Goal: Task Accomplishment & Management: Manage account settings

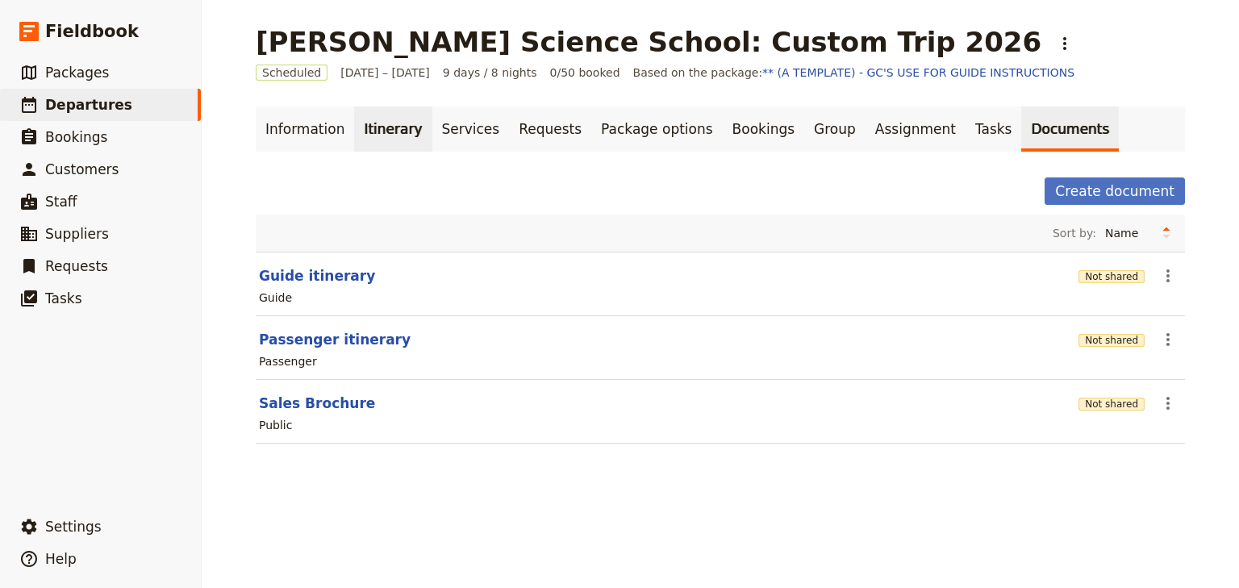
click at [358, 132] on link "Itinerary" at bounding box center [392, 129] width 77 height 45
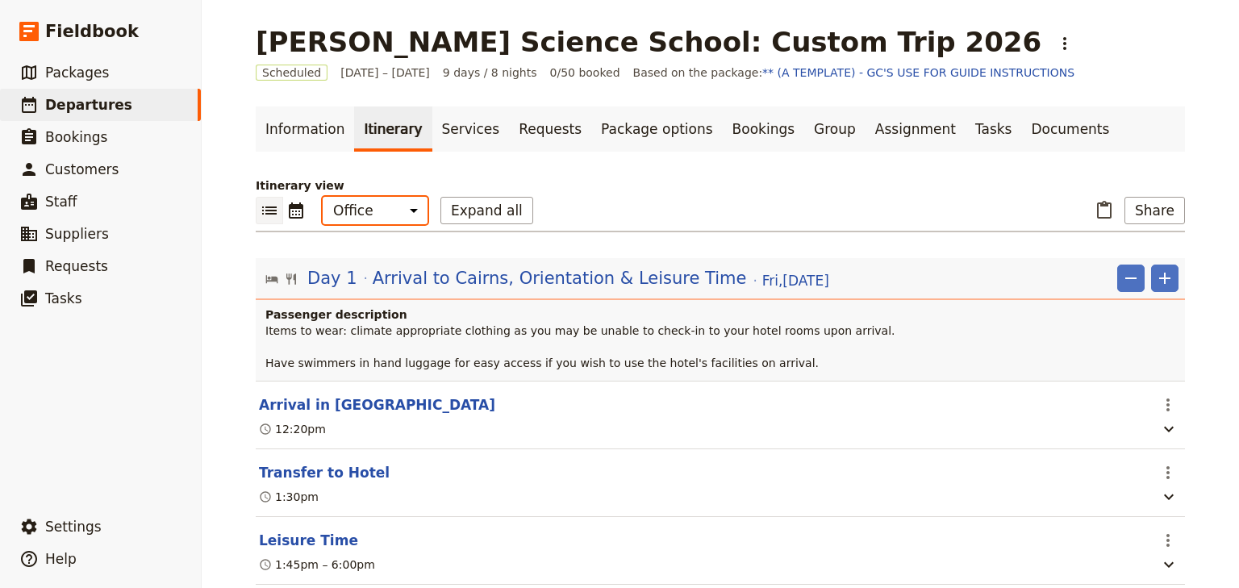
click at [373, 216] on select "Office Guide Passenger Sales" at bounding box center [375, 210] width 105 height 27
select select "MARKETING"
click at [323, 197] on select "Office Guide Passenger Sales" at bounding box center [375, 210] width 105 height 27
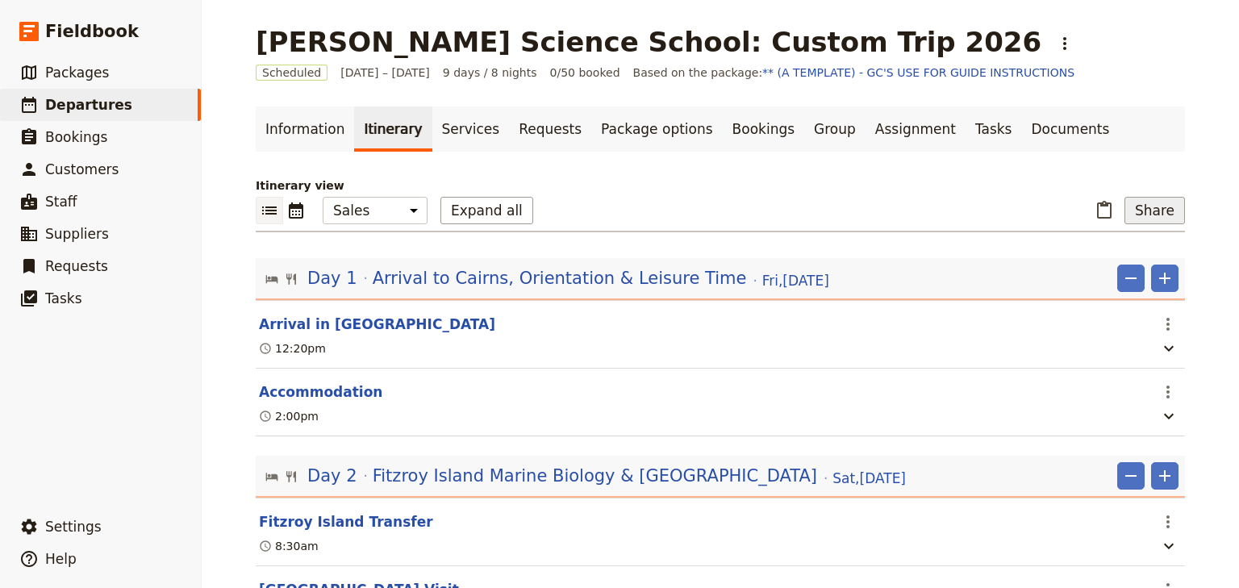
click at [1156, 221] on button "Share" at bounding box center [1155, 210] width 61 height 27
click at [1161, 286] on span "Sales Brochure" at bounding box center [1115, 291] width 109 height 16
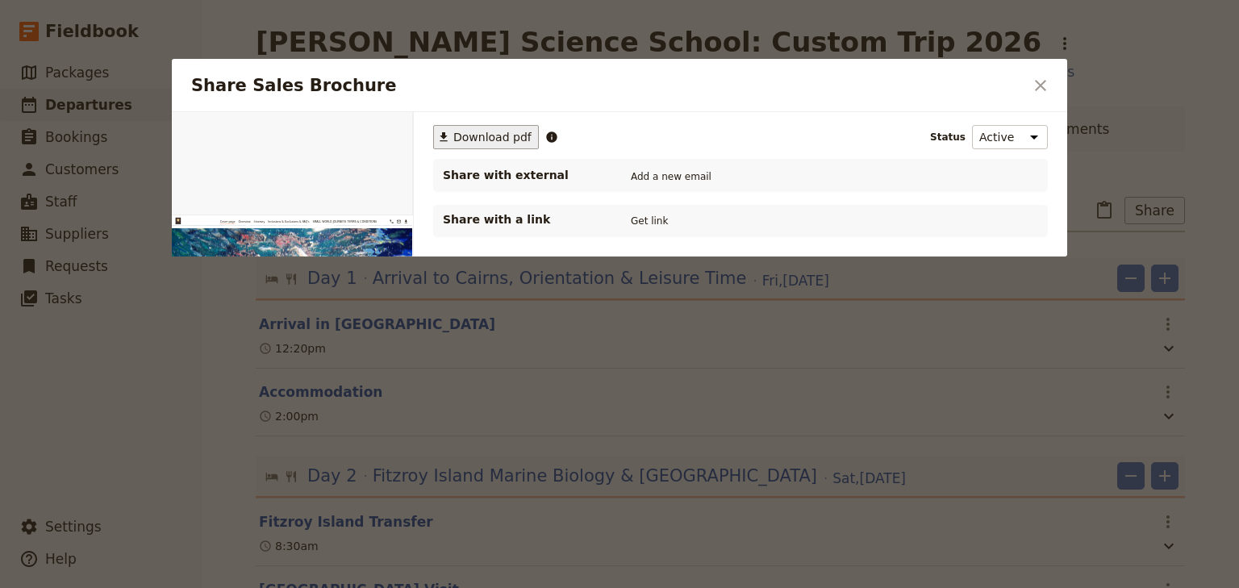
click at [476, 143] on span "Download pdf" at bounding box center [493, 137] width 78 height 16
click at [1046, 82] on icon "Close dialog" at bounding box center [1040, 85] width 19 height 19
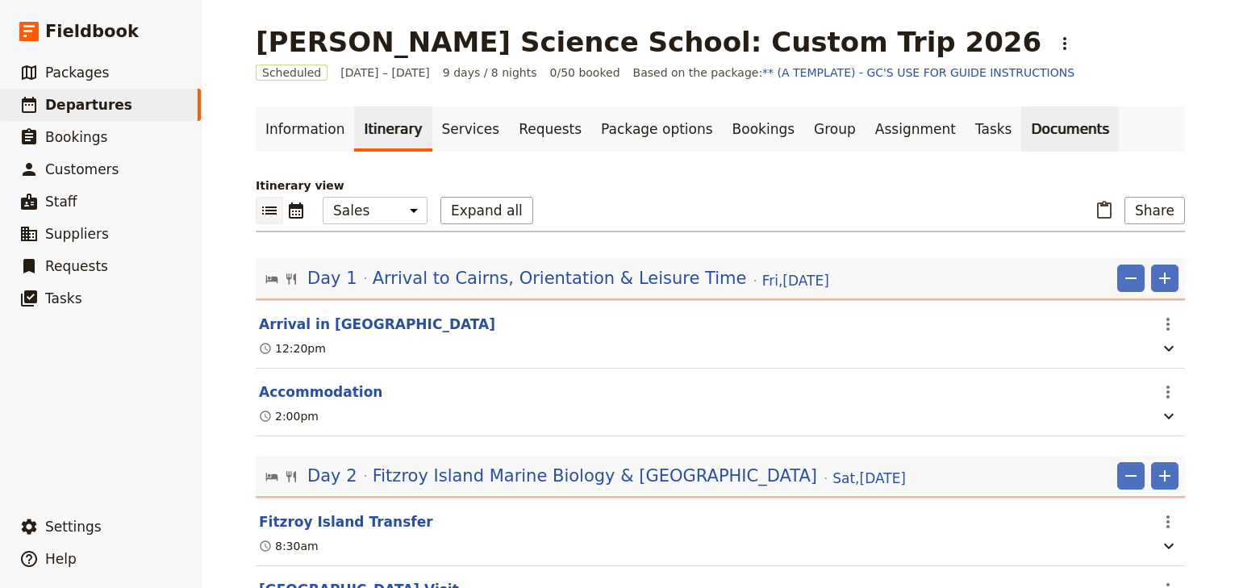
drag, startPoint x: 982, startPoint y: 132, endPoint x: 956, endPoint y: 140, distance: 27.1
click at [1022, 132] on link "Documents" at bounding box center [1071, 129] width 98 height 45
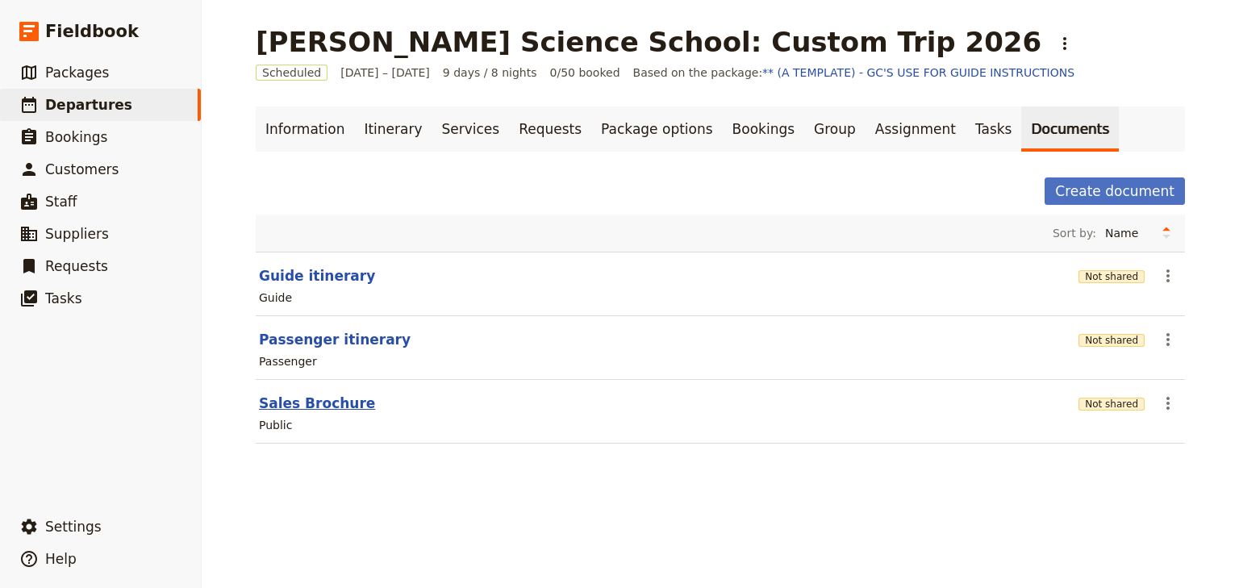
click at [325, 400] on button "Sales Brochure" at bounding box center [317, 403] width 116 height 19
select select "DEFAULT"
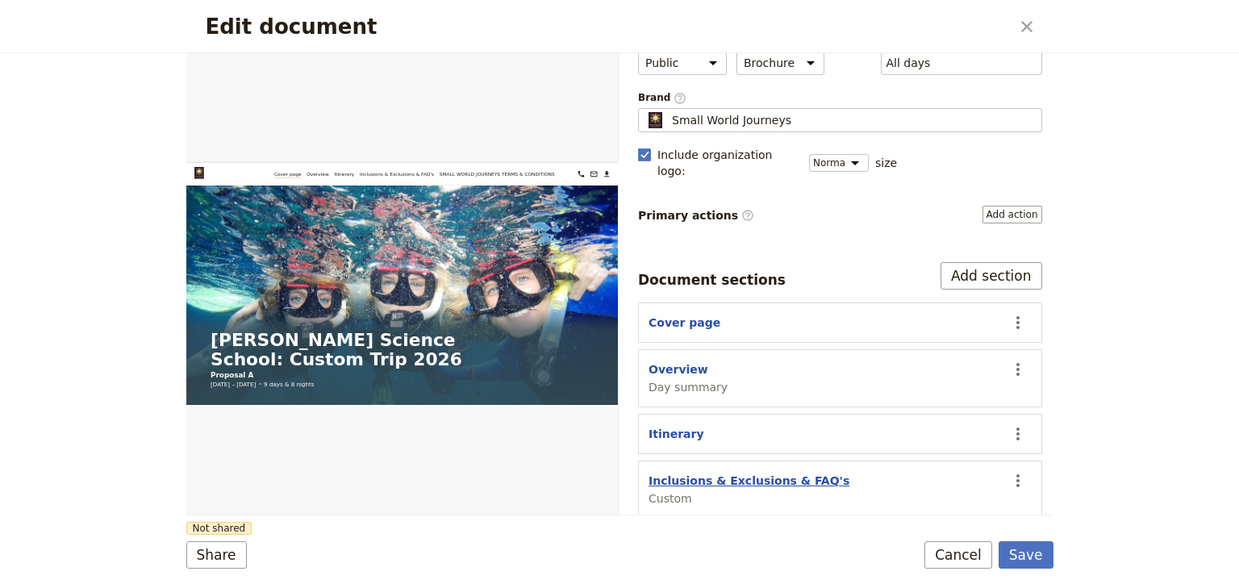
scroll to position [149, 0]
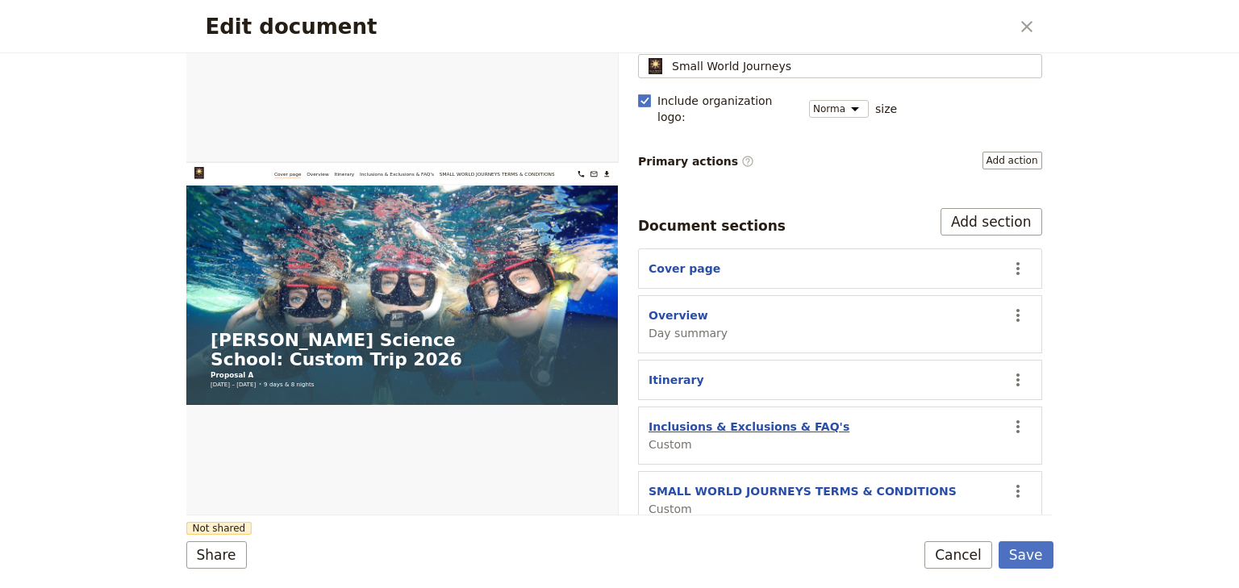
click at [711, 419] on button "Inclusions & Exclusions & FAQ's" at bounding box center [749, 427] width 201 height 16
select select "CUSTOM"
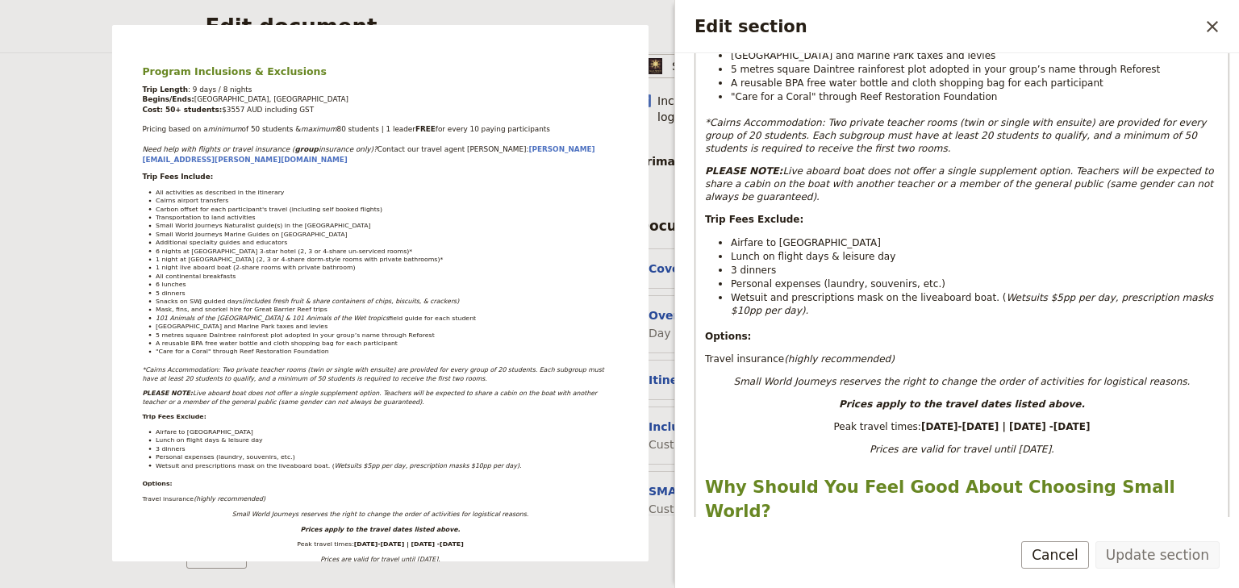
scroll to position [646, 0]
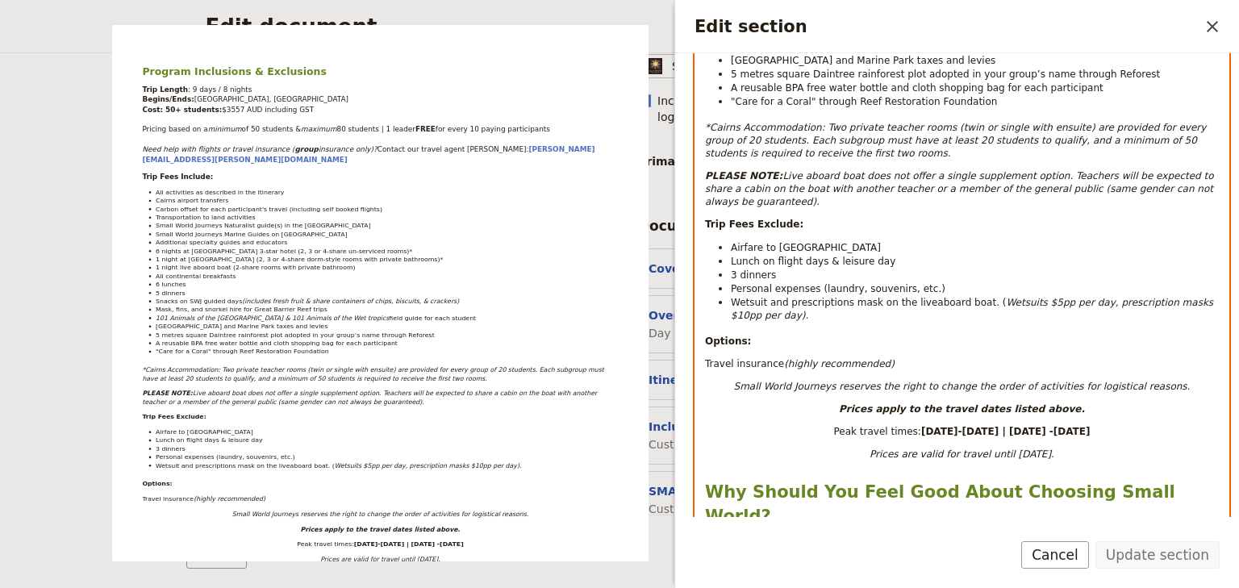
click at [729, 122] on em "*Cairns Accommodation: Two private teacher rooms (twin or single with ensuite) …" at bounding box center [957, 140] width 504 height 37
select select "paragraph-small"
click at [738, 122] on em "*Cairns Accommodation: Two private teacher rooms (twin or single with ensuite) …" at bounding box center [957, 140] width 504 height 37
click at [815, 145] on div "Program Inclusions & Exclusions Trip Length : 9 days / 8 nights Begins/Ends: [G…" at bounding box center [962, 511] width 533 height 1816
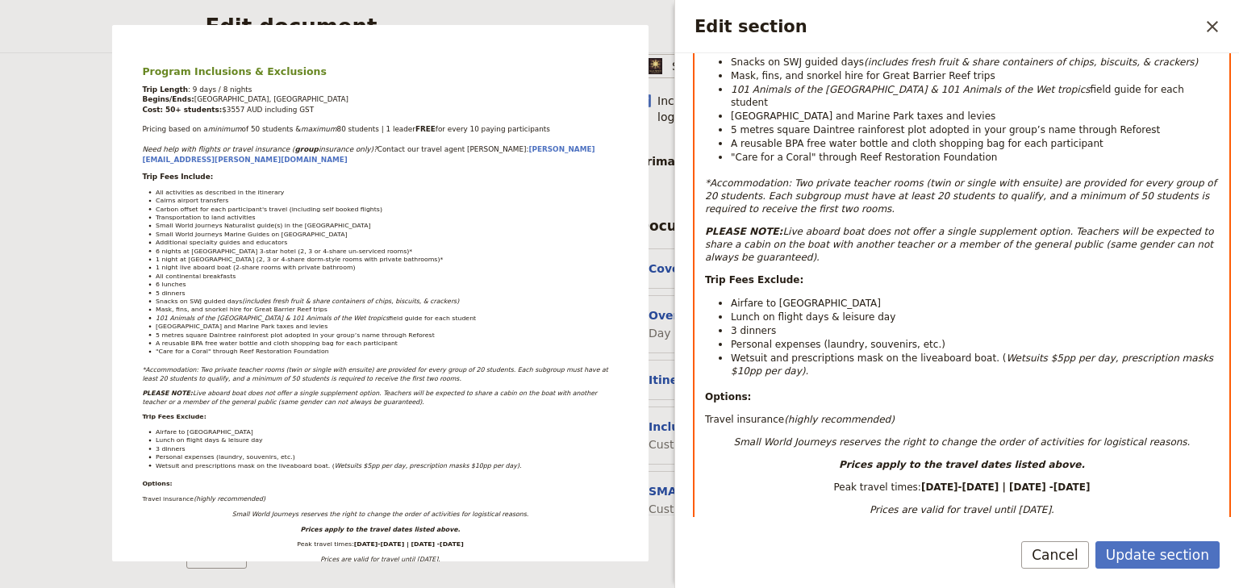
scroll to position [516, 0]
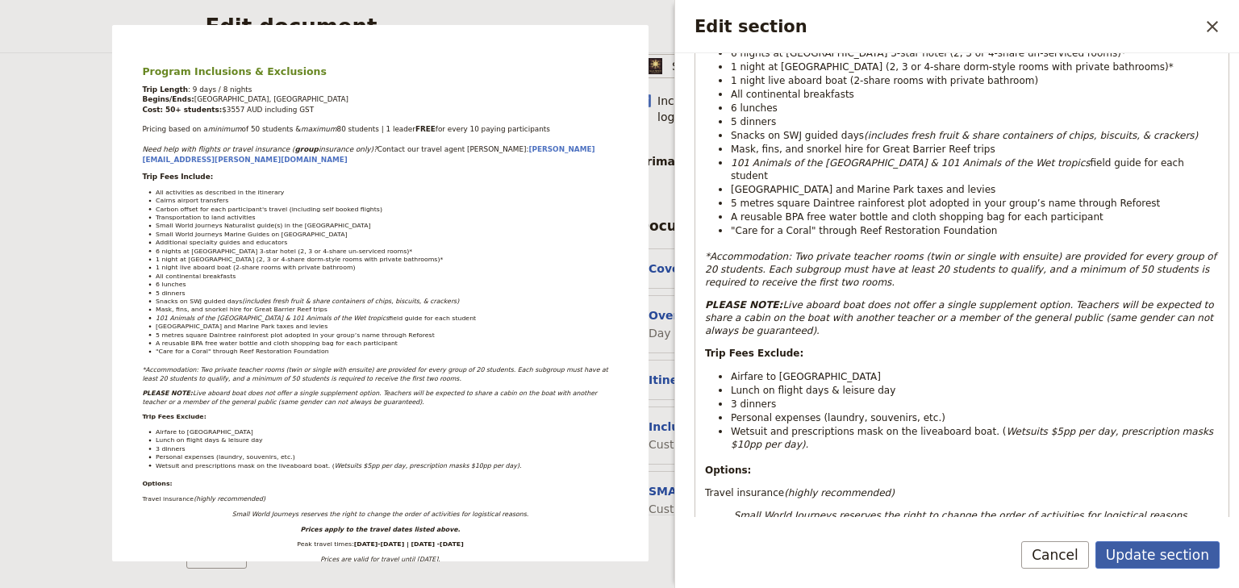
click at [1135, 555] on button "Update section" at bounding box center [1158, 554] width 124 height 27
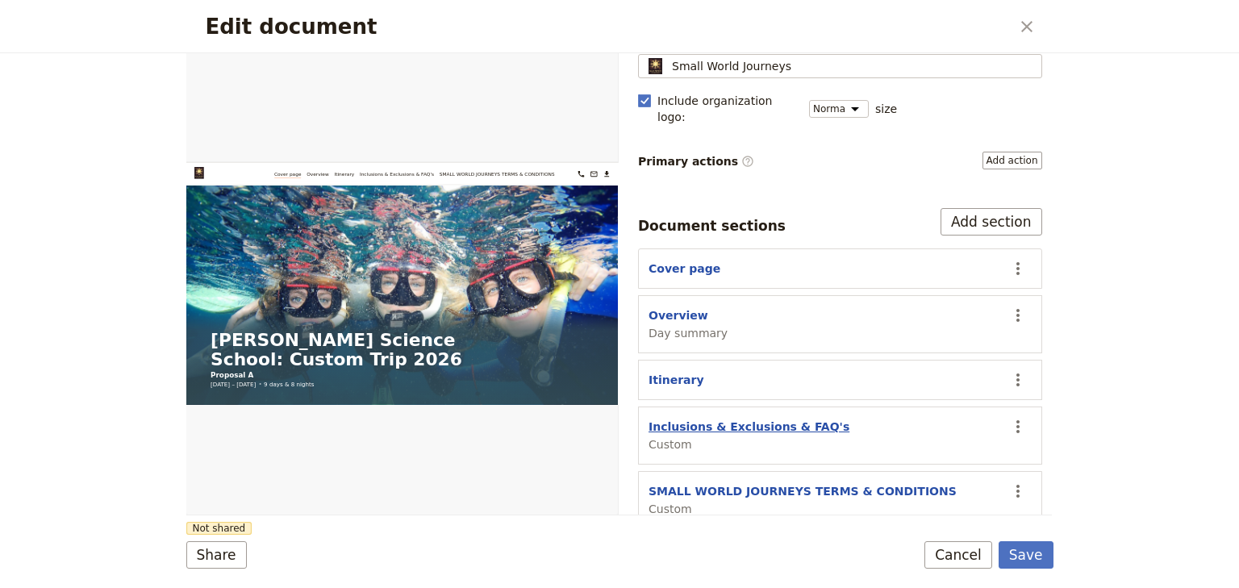
click at [742, 419] on button "Inclusions & Exclusions & FAQ's" at bounding box center [749, 427] width 201 height 16
select select "CUSTOM"
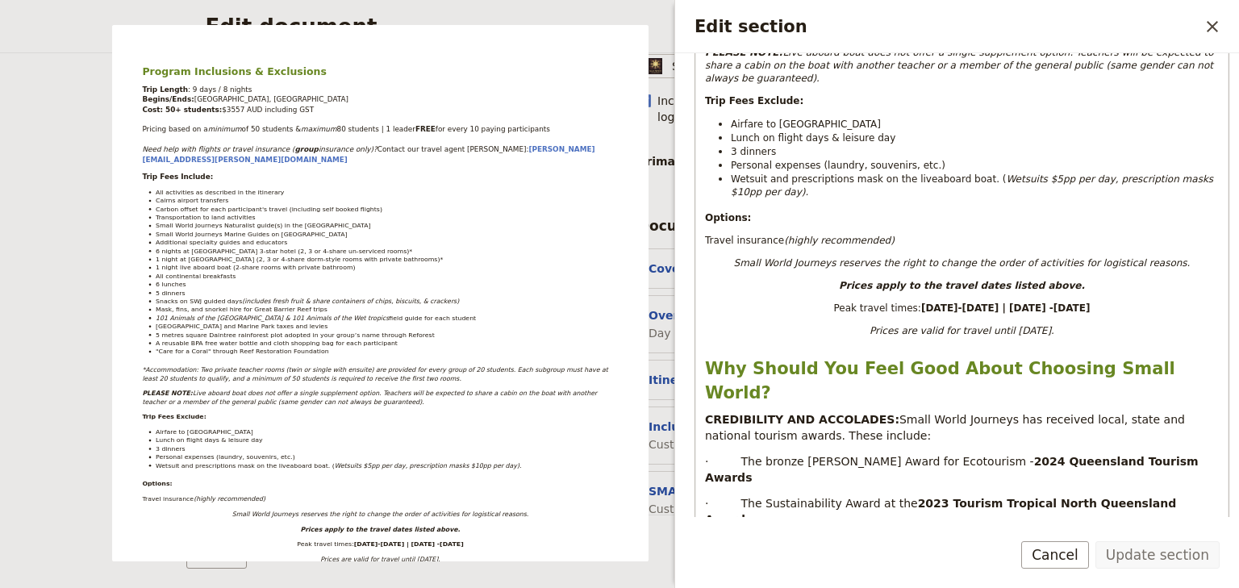
scroll to position [775, 0]
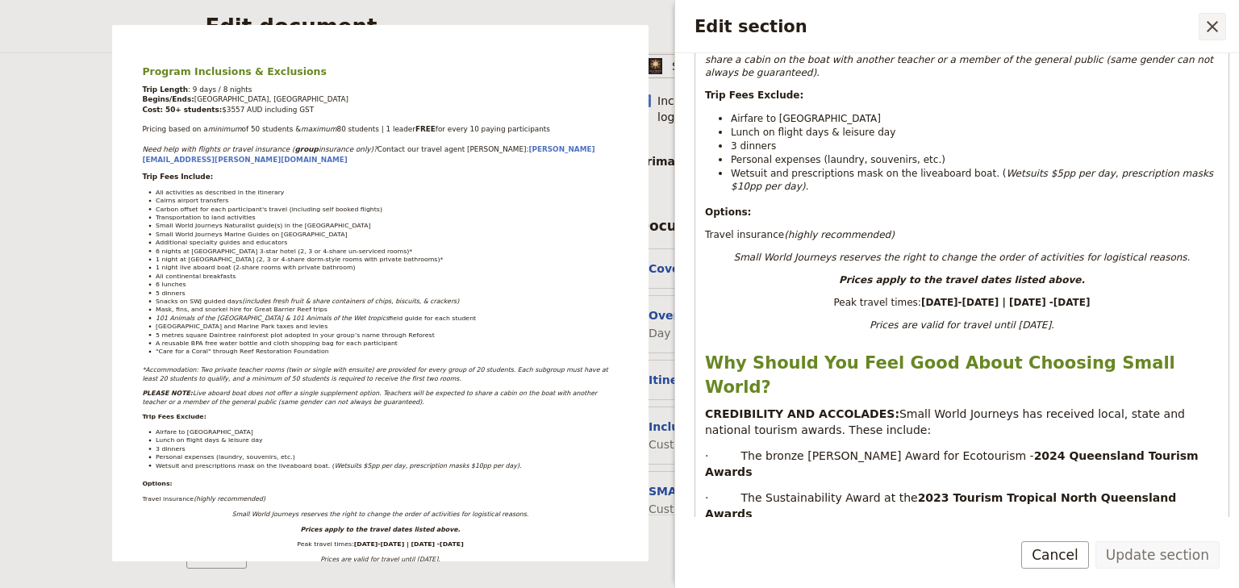
click at [1209, 19] on icon "Close drawer" at bounding box center [1212, 26] width 19 height 19
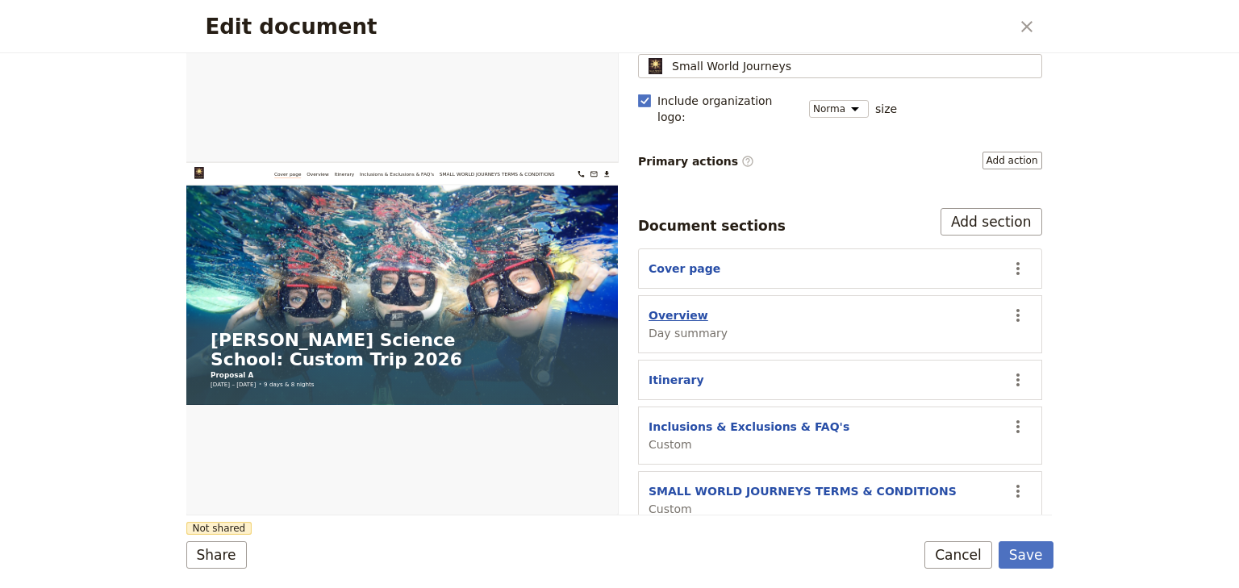
click at [671, 307] on button "Overview" at bounding box center [679, 315] width 60 height 16
select select "DAY_SUMMARY"
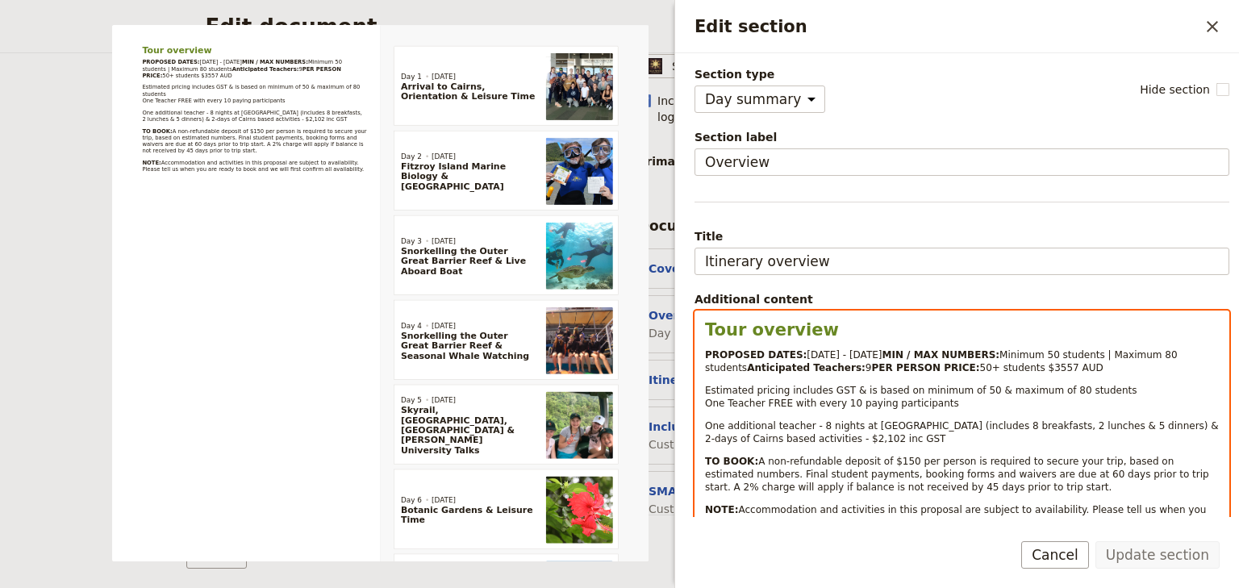
select select "paragraph-small"
click at [1149, 445] on p "One additional teacher - 8 nights at [GEOGRAPHIC_DATA] (includes 8 breakfasts, …" at bounding box center [962, 433] width 514 height 26
click at [1152, 445] on span "One additional teacher - 8 nights at [GEOGRAPHIC_DATA] (includes 8 breakfasts, …" at bounding box center [963, 432] width 517 height 24
click at [1146, 445] on span "One additional teacher - 8 nights at [GEOGRAPHIC_DATA] (includes 8 breakfasts, …" at bounding box center [963, 432] width 517 height 24
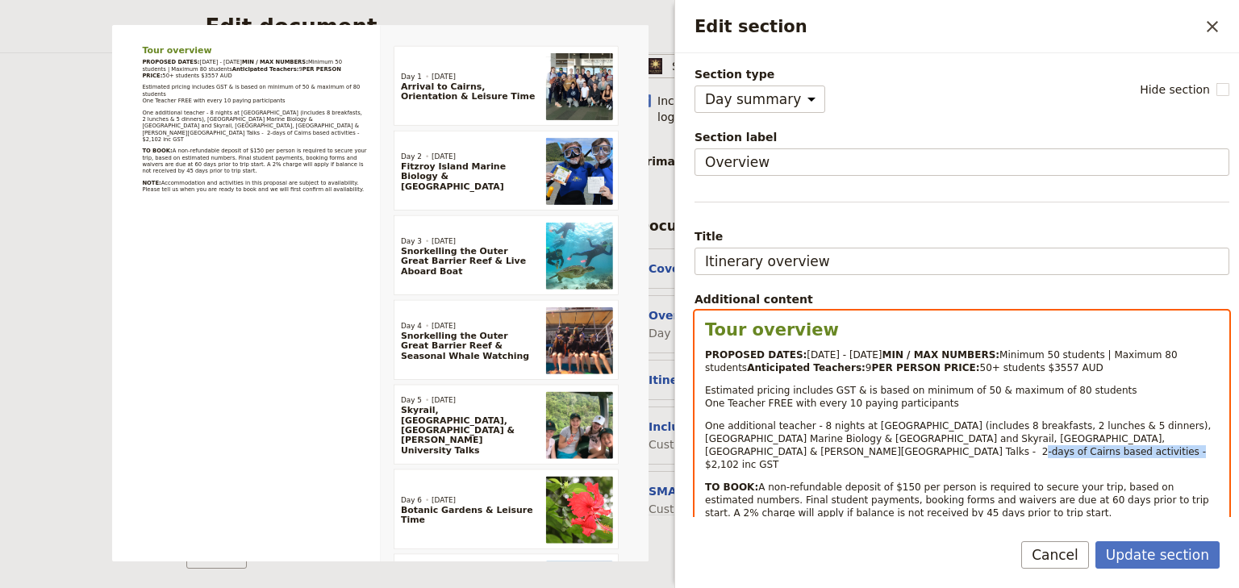
drag, startPoint x: 916, startPoint y: 478, endPoint x: 778, endPoint y: 478, distance: 138.0
click at [778, 470] on span "One additional teacher - 8 nights at [GEOGRAPHIC_DATA] (includes 8 breakfasts, …" at bounding box center [959, 445] width 509 height 50
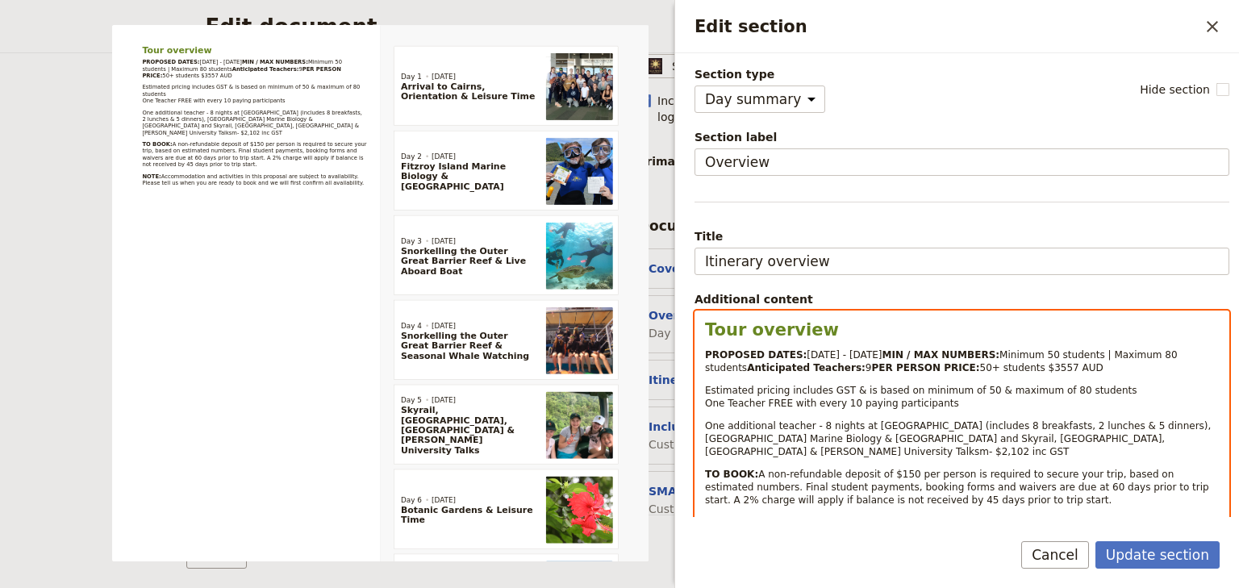
click at [858, 458] on p "One additional teacher - 8 nights at [GEOGRAPHIC_DATA] (includes 8 breakfasts, …" at bounding box center [962, 439] width 514 height 39
click at [949, 458] on span "One additional teacher - 8 nights at [GEOGRAPHIC_DATA] (includes 8 breakfasts, …" at bounding box center [959, 438] width 509 height 37
click at [805, 458] on span "One additional teacher - 8 nights at [GEOGRAPHIC_DATA] (includes 8 breakfasts, …" at bounding box center [959, 438] width 509 height 37
click at [775, 458] on span "One additional teacher - 8 nights at [GEOGRAPHIC_DATA] (includes 8 breakfasts, …" at bounding box center [959, 438] width 509 height 37
click at [851, 484] on div "Tour overview PROPOSED DATES: [DATE] - [DATE] MIN / MAX NUMBERS: Minimum 50 stu…" at bounding box center [962, 426] width 533 height 231
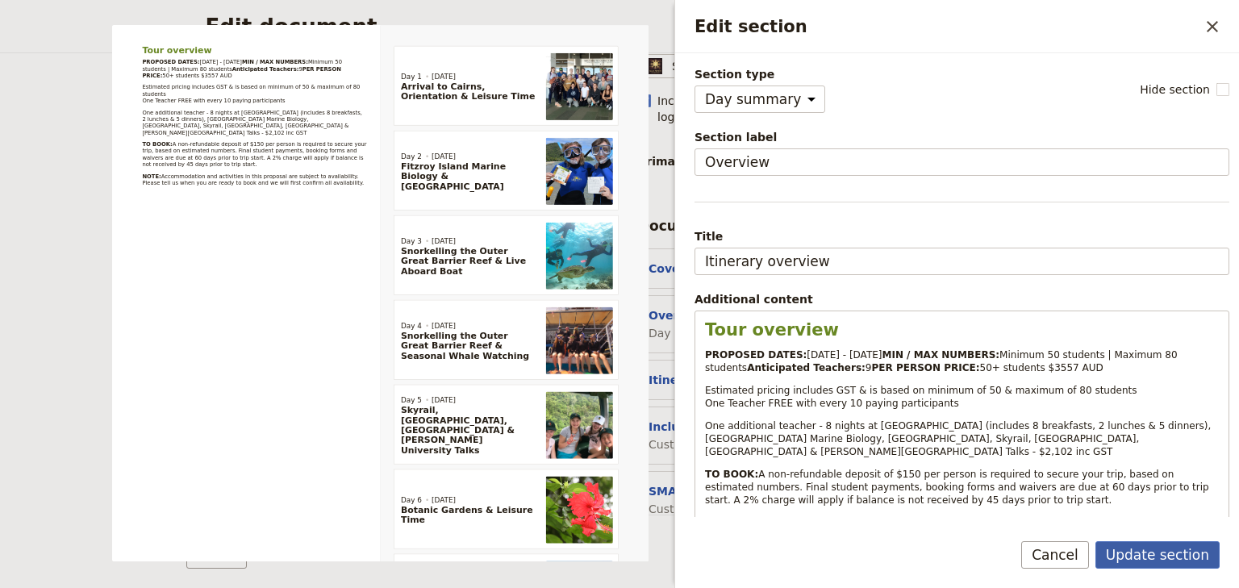
click at [1151, 556] on button "Update section" at bounding box center [1158, 554] width 124 height 27
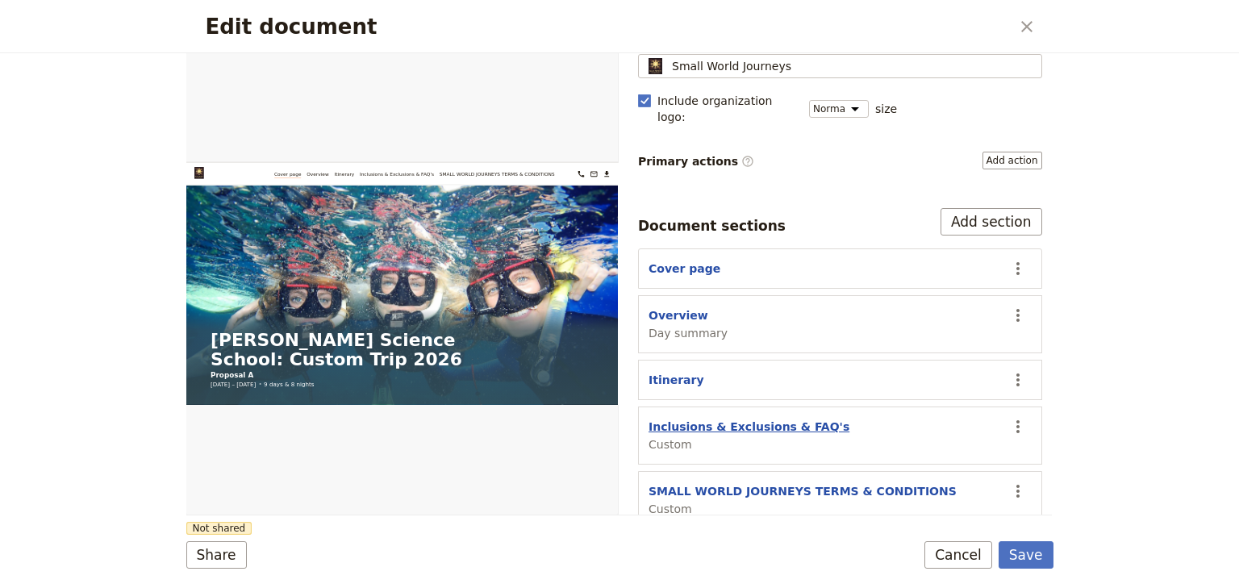
click at [734, 419] on button "Inclusions & Exclusions & FAQ's" at bounding box center [749, 427] width 201 height 16
select select "CUSTOM"
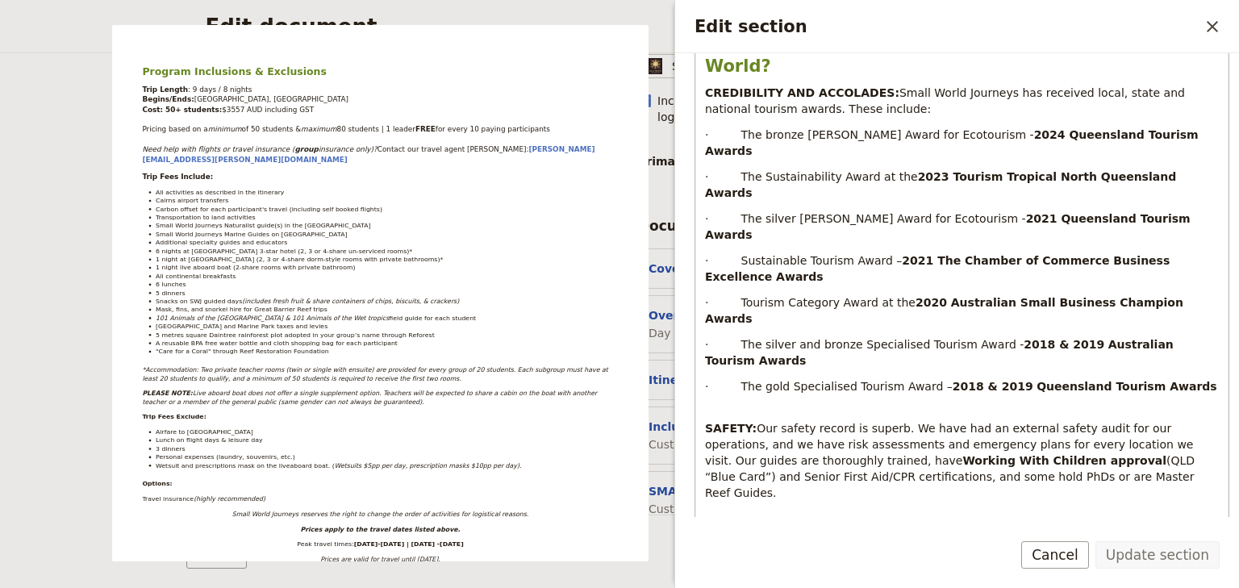
scroll to position [1097, 0]
click at [1213, 23] on icon "Close drawer" at bounding box center [1212, 26] width 19 height 19
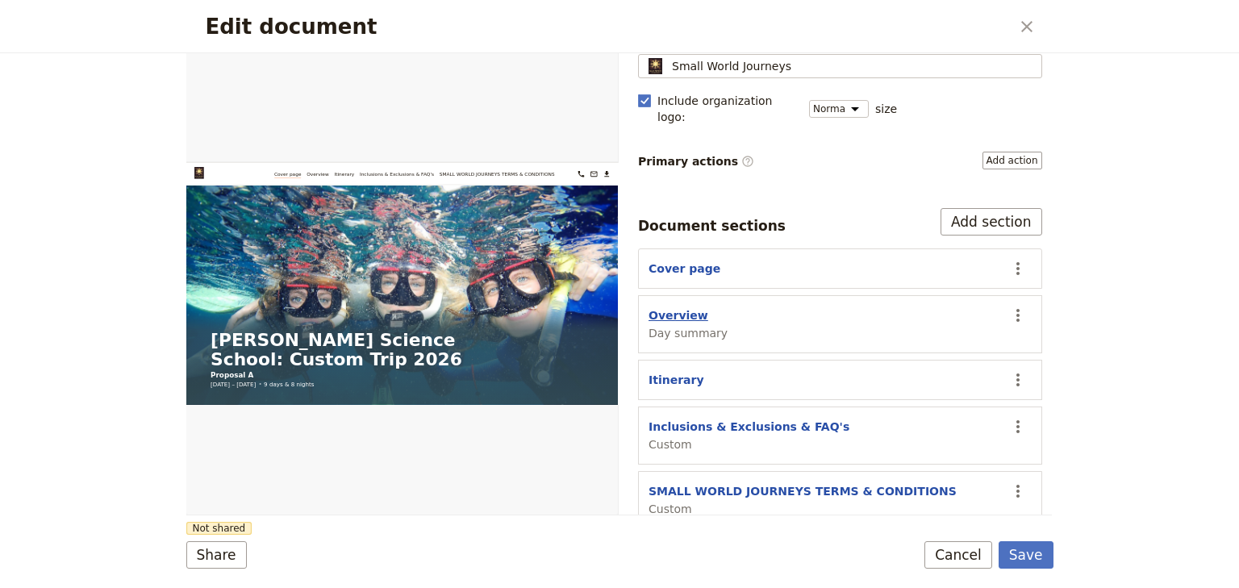
click at [679, 307] on button "Overview" at bounding box center [679, 315] width 60 height 16
select select "DAY_SUMMARY"
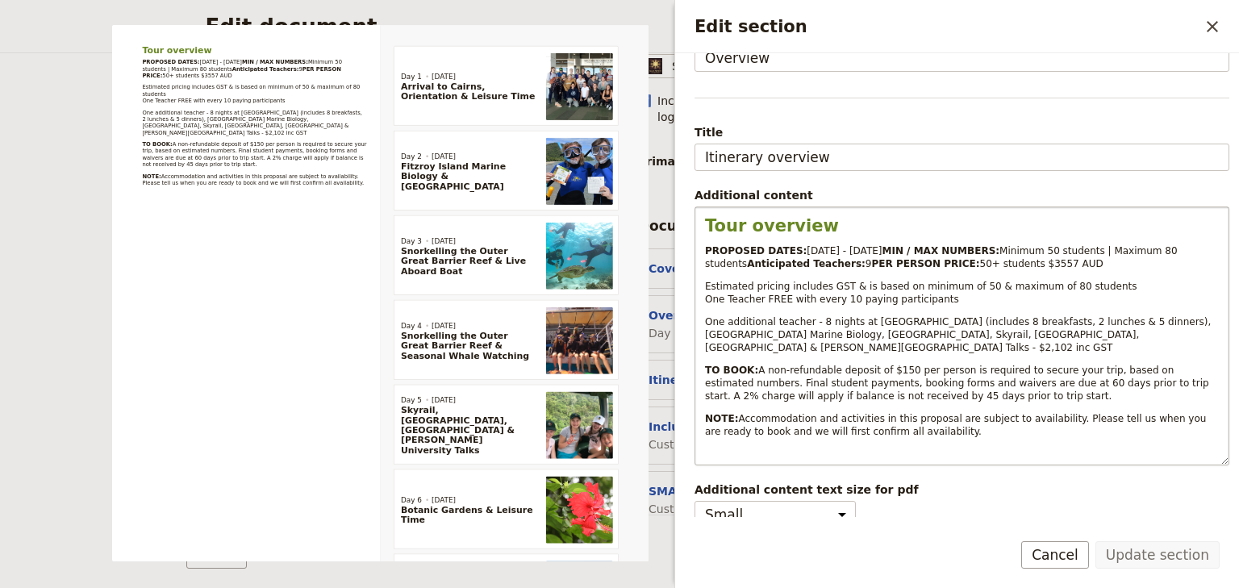
scroll to position [0, 0]
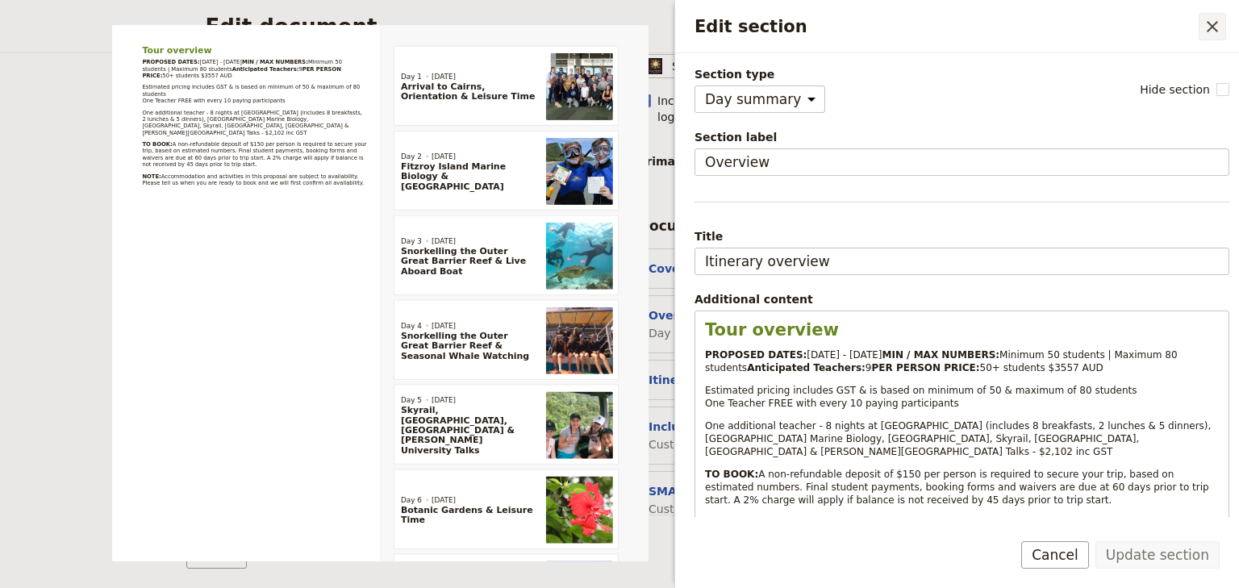
click at [1216, 23] on icon "Close drawer" at bounding box center [1212, 26] width 11 height 11
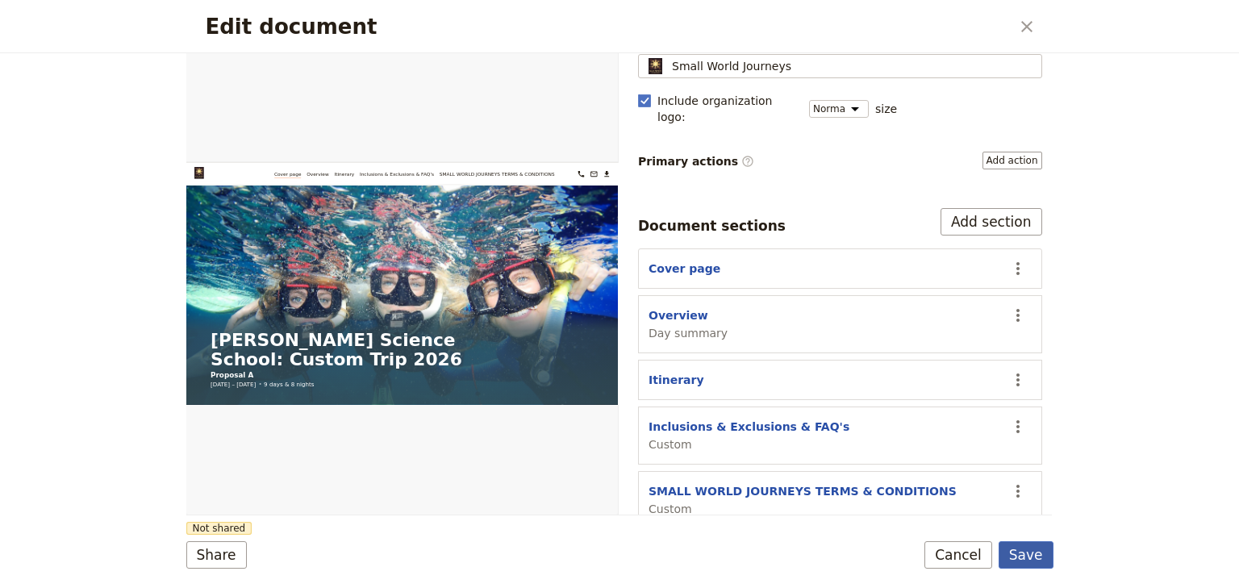
click at [1025, 555] on button "Save" at bounding box center [1026, 554] width 55 height 27
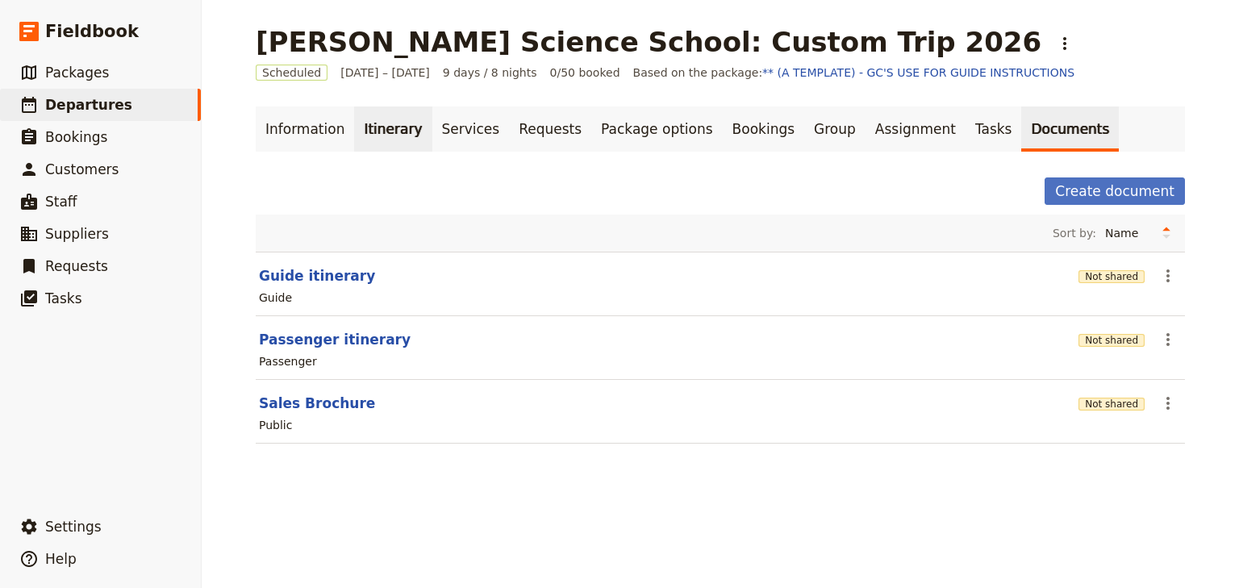
drag, startPoint x: 368, startPoint y: 126, endPoint x: 379, endPoint y: 123, distance: 11.7
click at [368, 126] on link "Itinerary" at bounding box center [392, 129] width 77 height 45
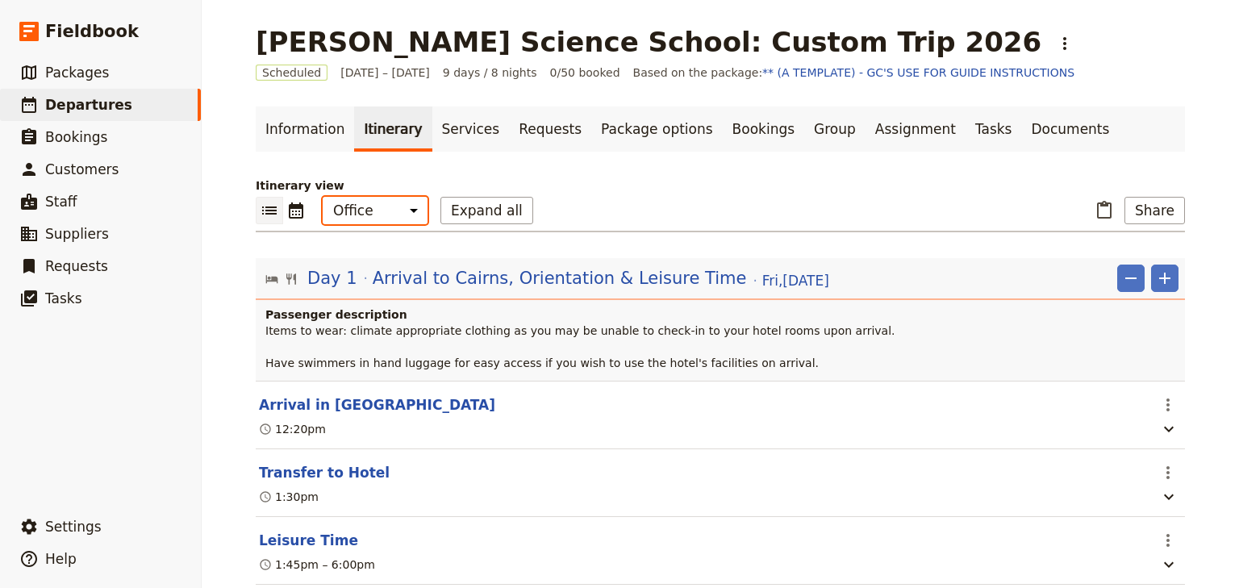
click at [384, 215] on select "Office Guide Passenger Sales" at bounding box center [375, 210] width 105 height 27
select select "MARKETING"
click at [323, 197] on select "Office Guide Passenger Sales" at bounding box center [375, 210] width 105 height 27
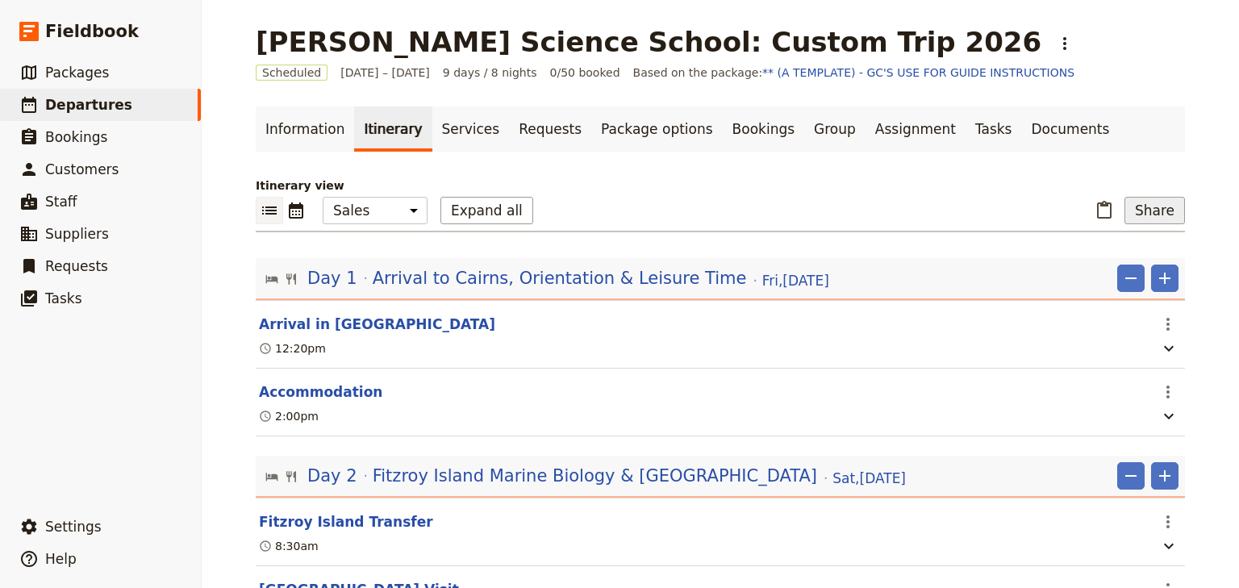
click at [1158, 216] on button "Share" at bounding box center [1155, 210] width 61 height 27
click at [1143, 288] on span "Sales Brochure" at bounding box center [1103, 291] width 85 height 16
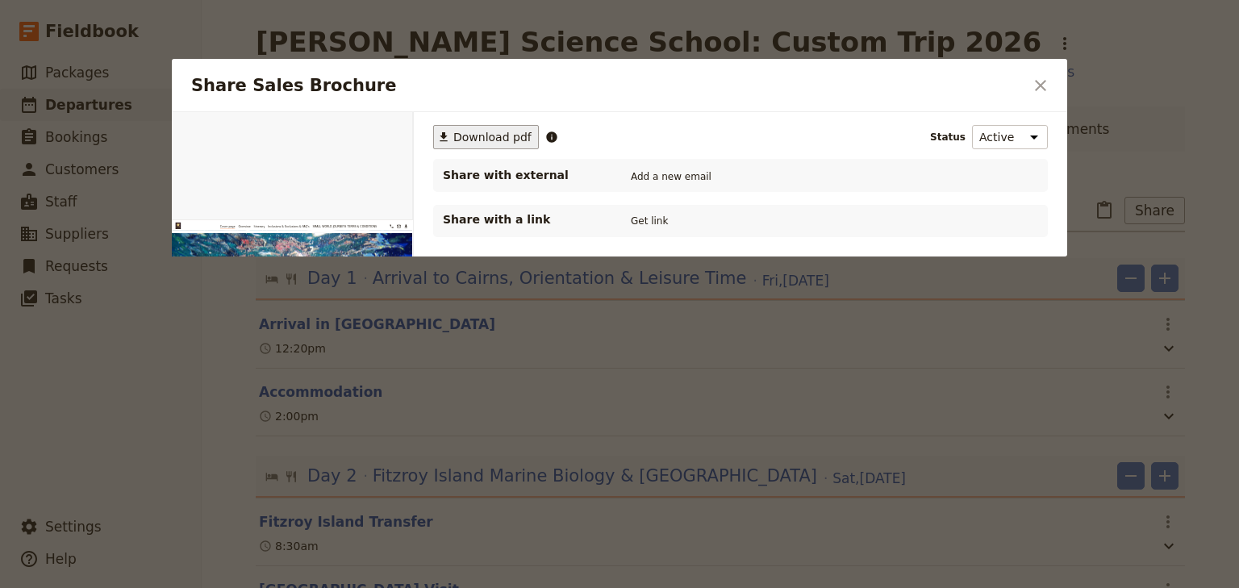
click at [466, 139] on span "Download pdf" at bounding box center [493, 137] width 78 height 16
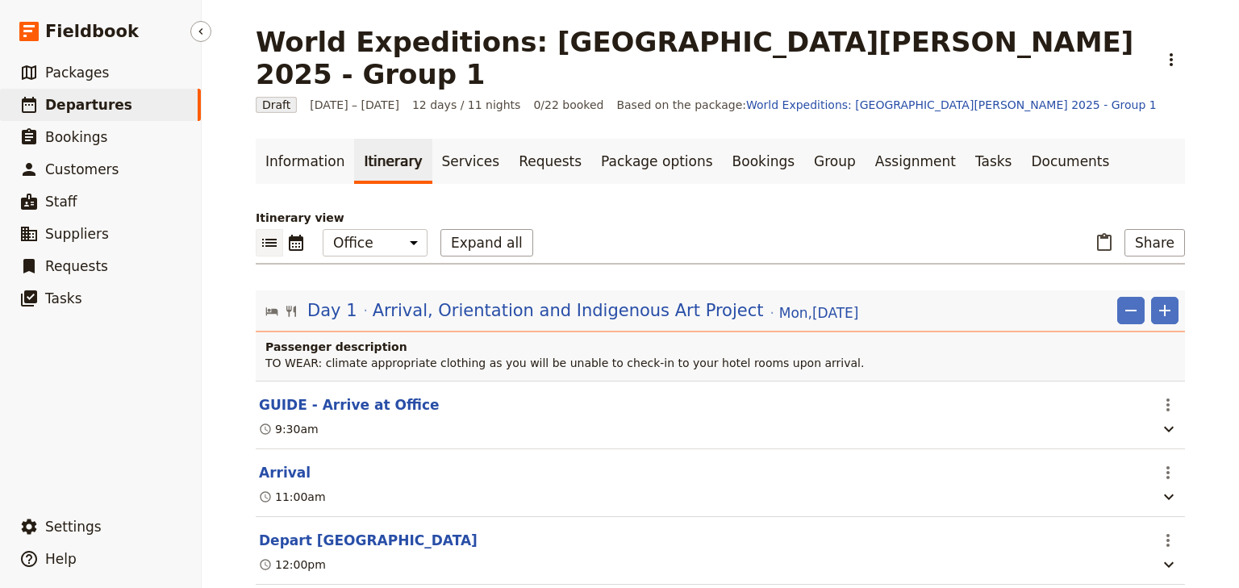
click at [71, 107] on span "Departures" at bounding box center [88, 105] width 87 height 16
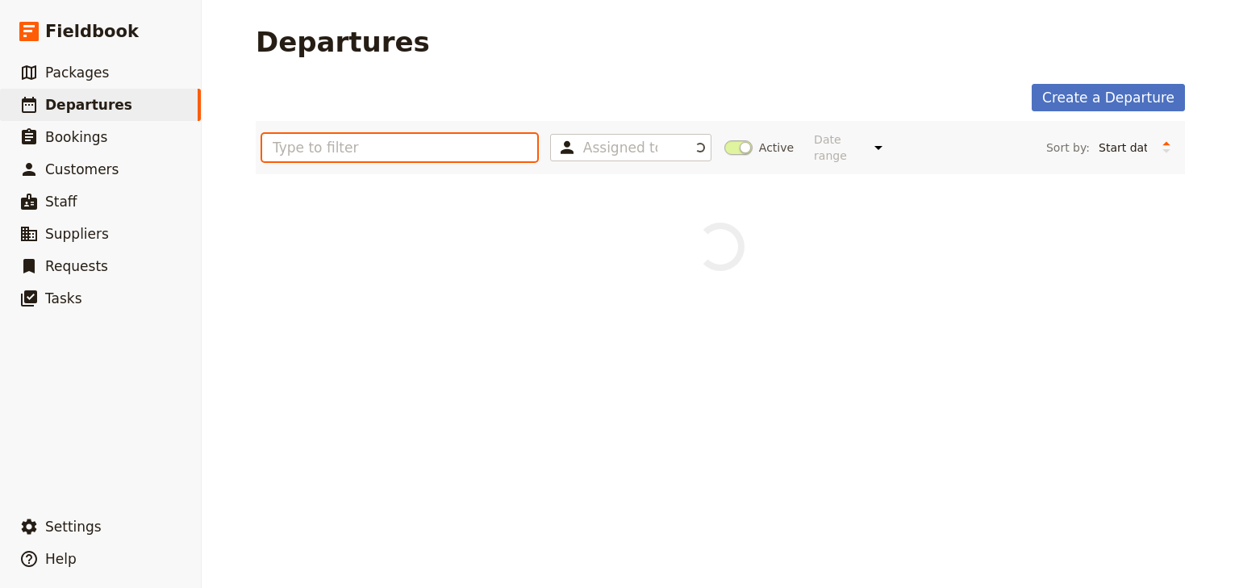
click at [316, 136] on input "text" at bounding box center [399, 147] width 275 height 27
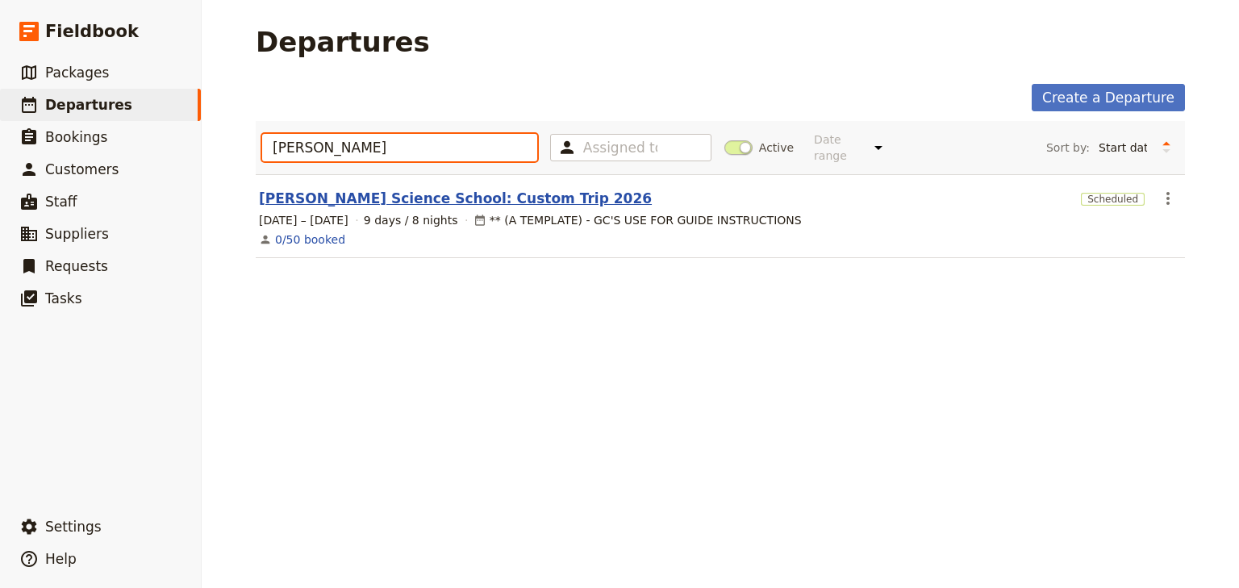
type input "john"
click at [426, 189] on link "[PERSON_NAME] Science School: Custom Trip 2026" at bounding box center [455, 198] width 393 height 19
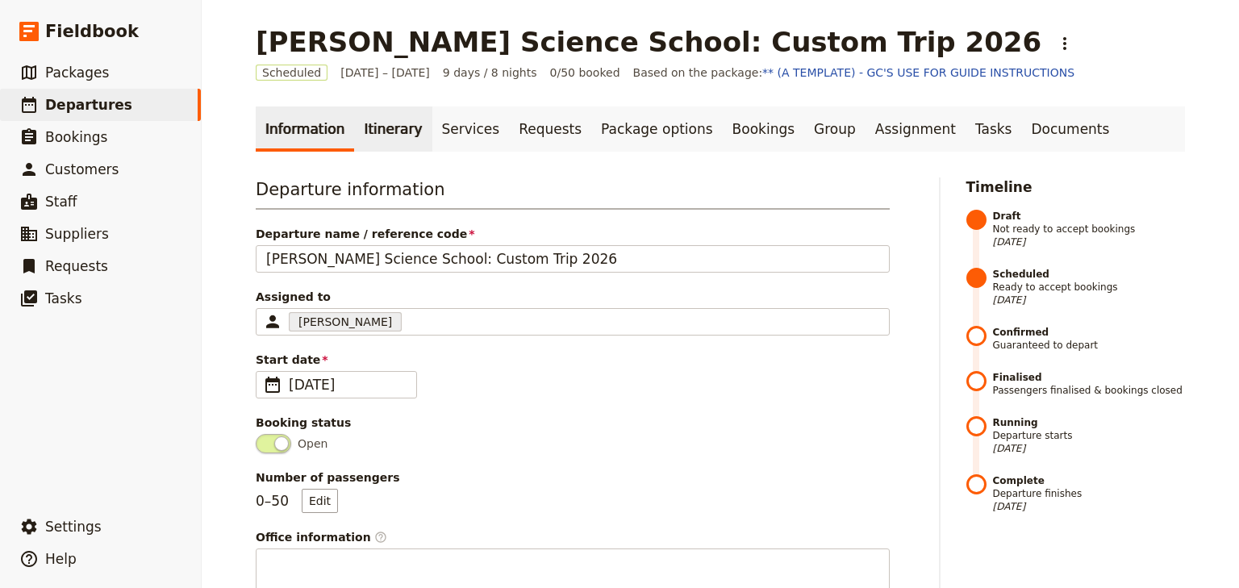
click at [378, 132] on link "Itinerary" at bounding box center [392, 129] width 77 height 45
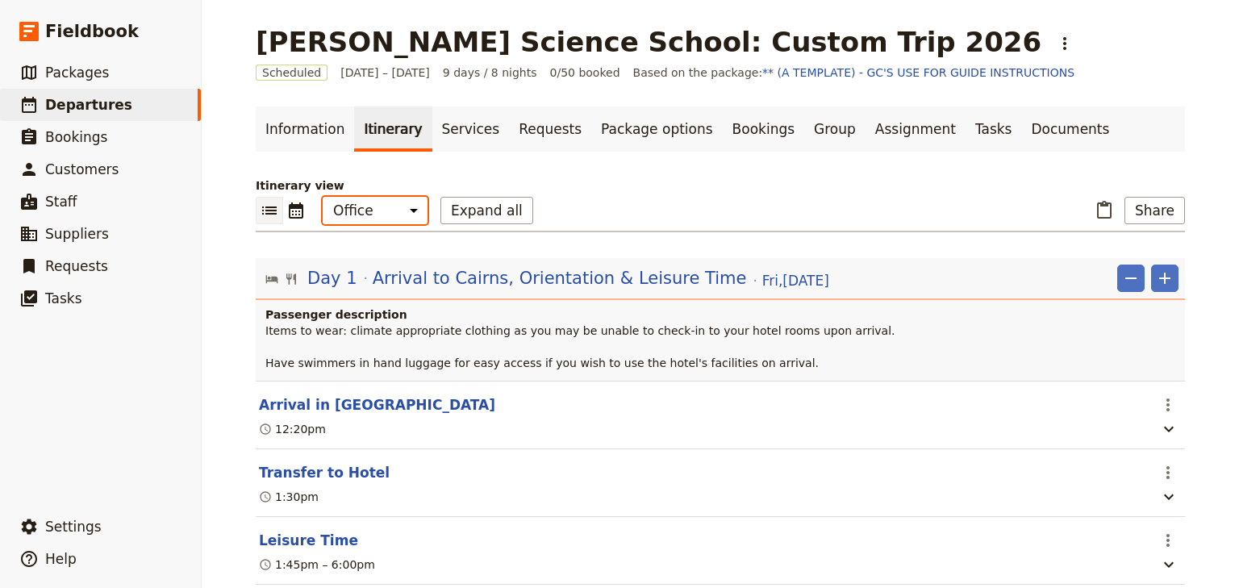
click at [381, 216] on select "Office Guide Passenger Sales" at bounding box center [375, 210] width 105 height 27
select select "MARKETING"
click at [323, 197] on select "Office Guide Passenger Sales" at bounding box center [375, 210] width 105 height 27
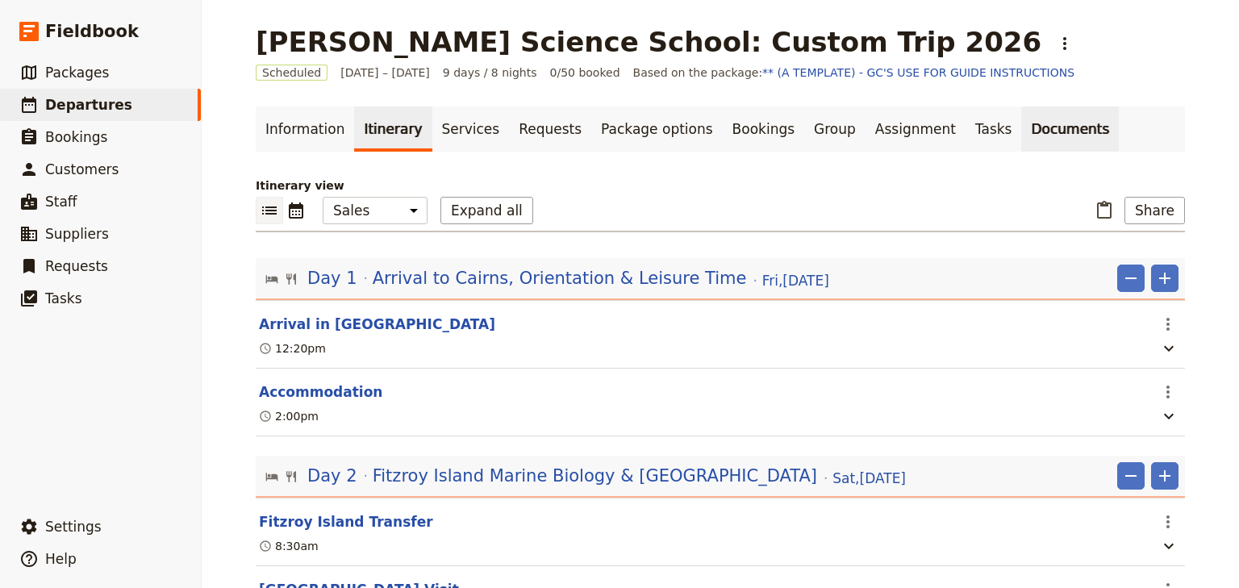
click at [1022, 117] on link "Documents" at bounding box center [1071, 129] width 98 height 45
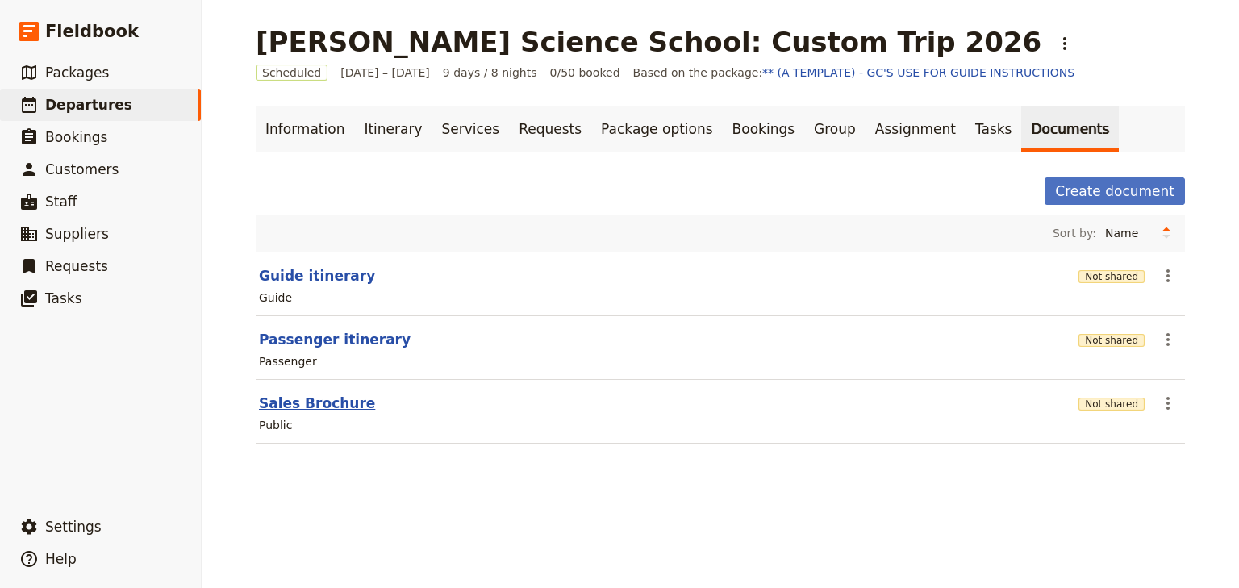
click at [324, 400] on button "Sales Brochure" at bounding box center [317, 403] width 116 height 19
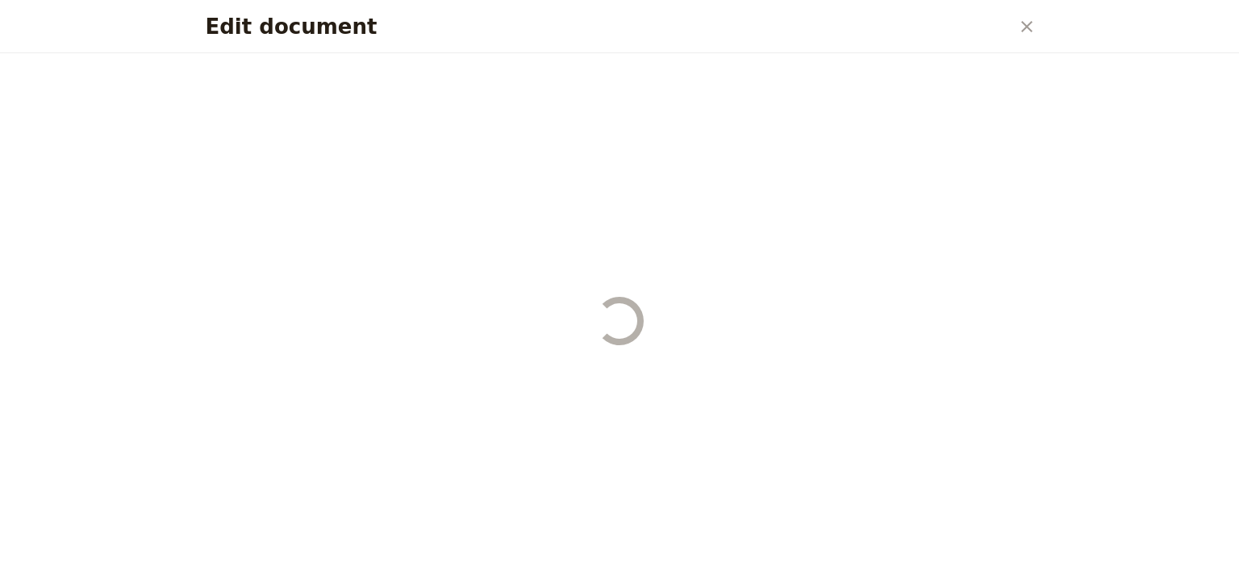
select select "DEFAULT"
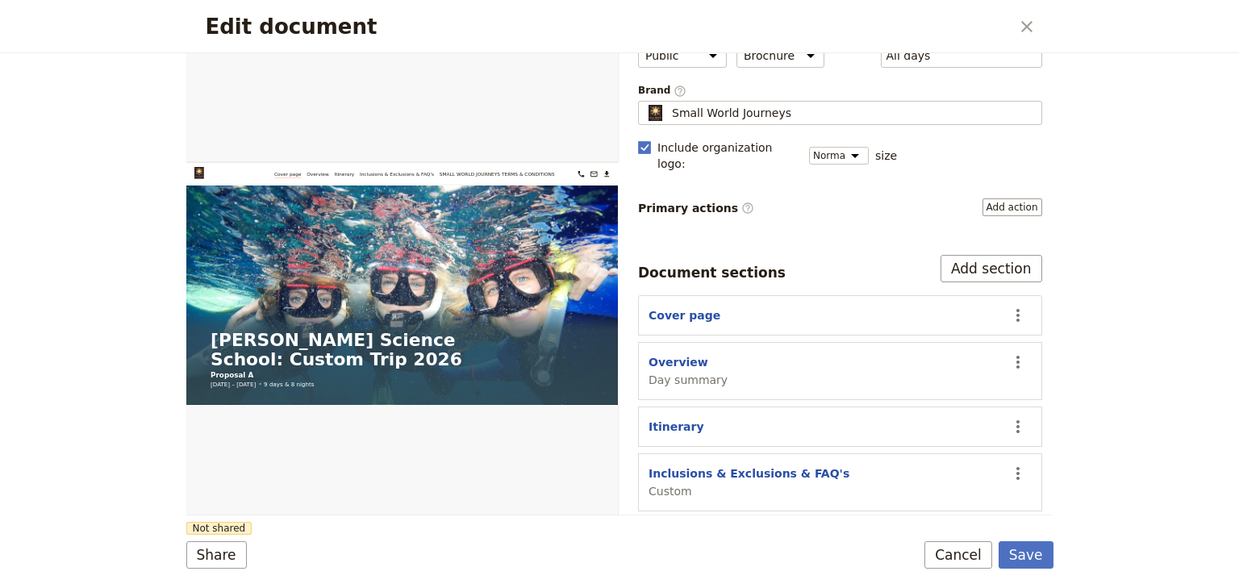
scroll to position [149, 0]
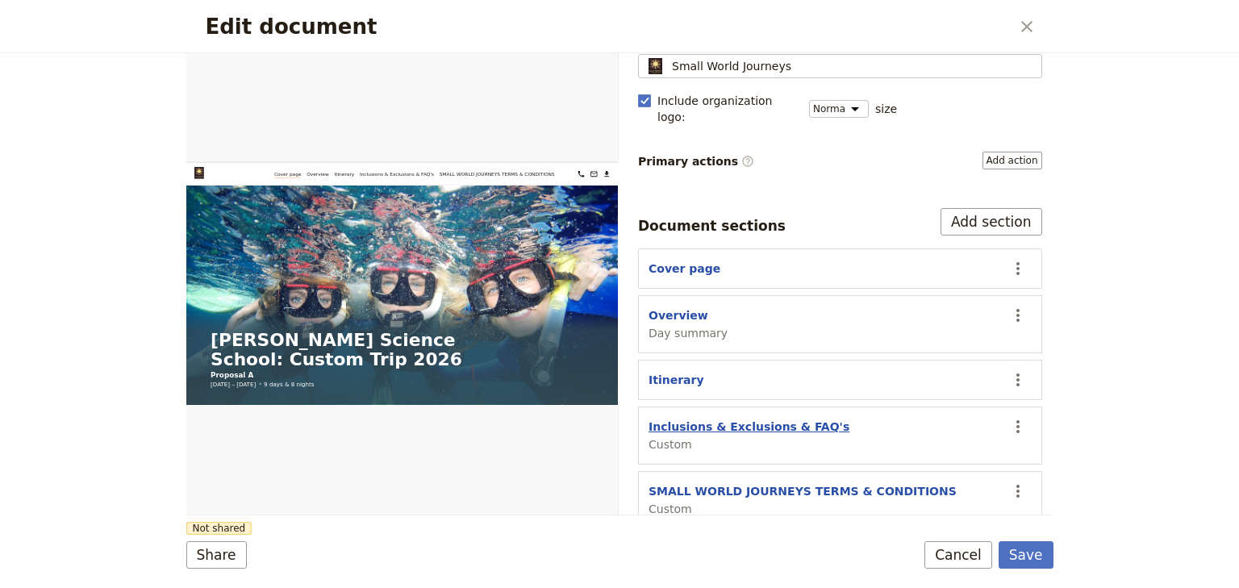
click at [693, 419] on button "Inclusions & Exclusions & FAQ's" at bounding box center [749, 427] width 201 height 16
select select "CUSTOM"
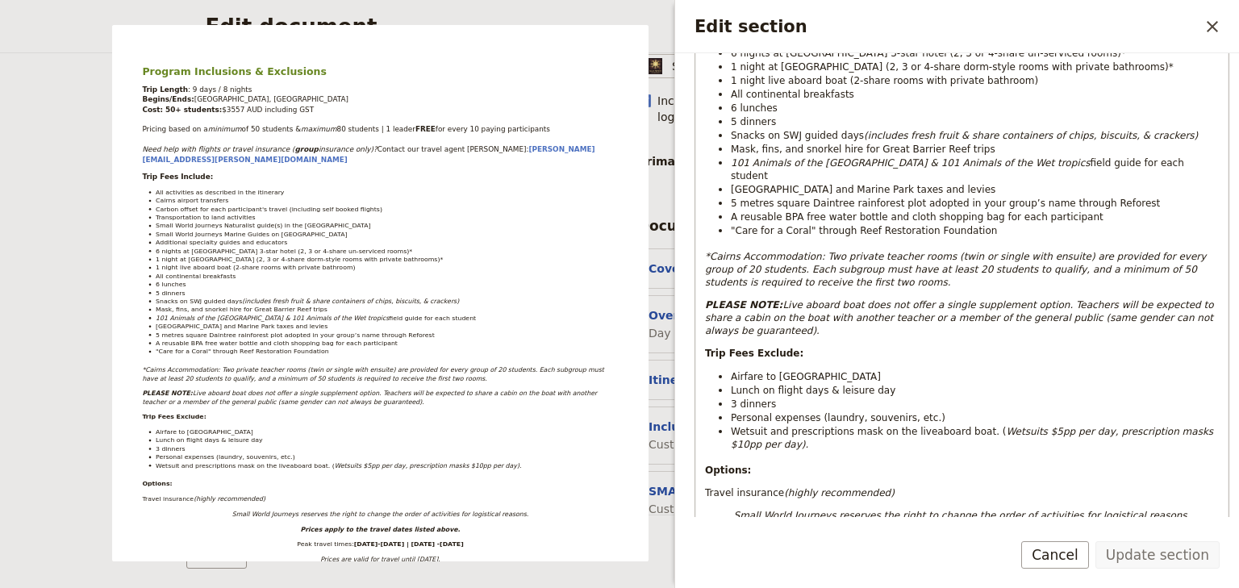
scroll to position [194, 0]
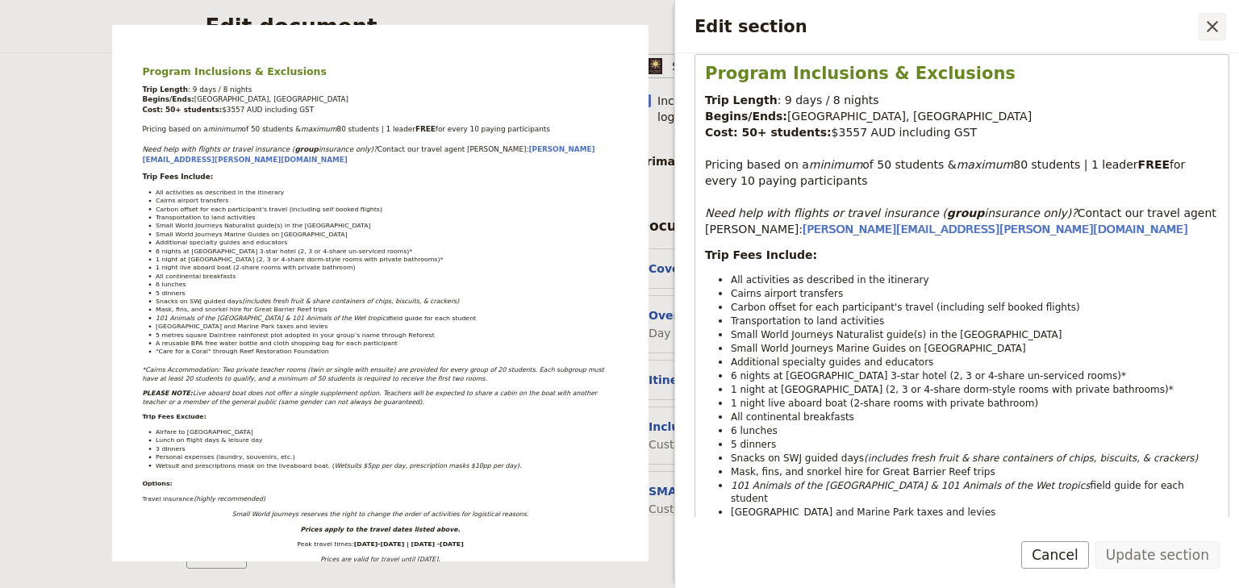
click at [1214, 23] on icon "Close drawer" at bounding box center [1212, 26] width 19 height 19
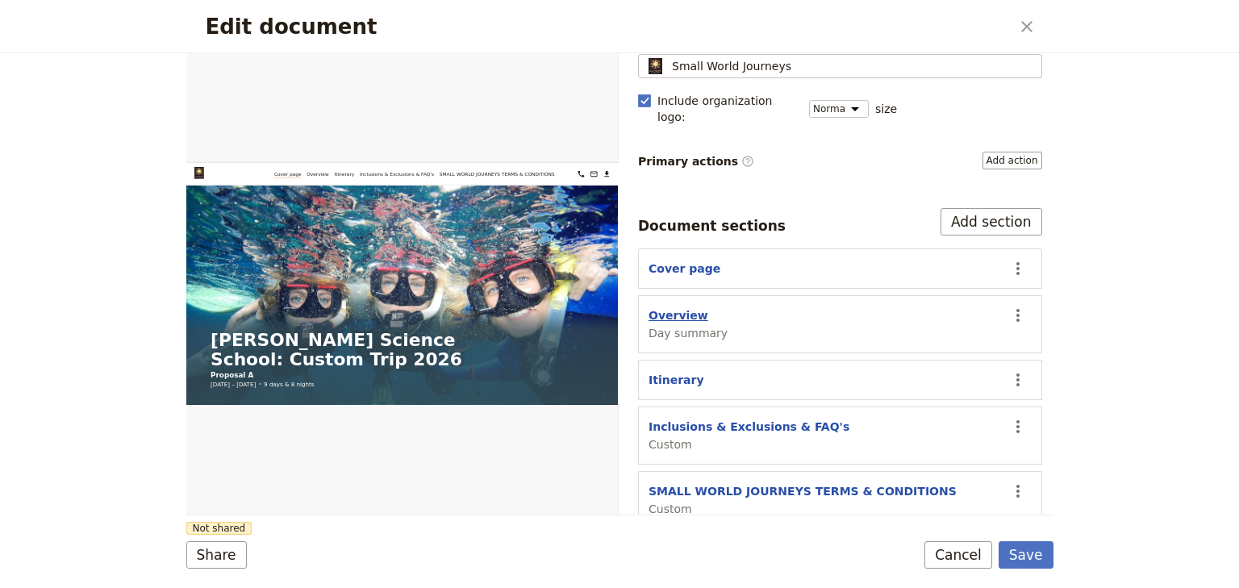
click at [687, 307] on button "Overview" at bounding box center [679, 315] width 60 height 16
select select "DAY_SUMMARY"
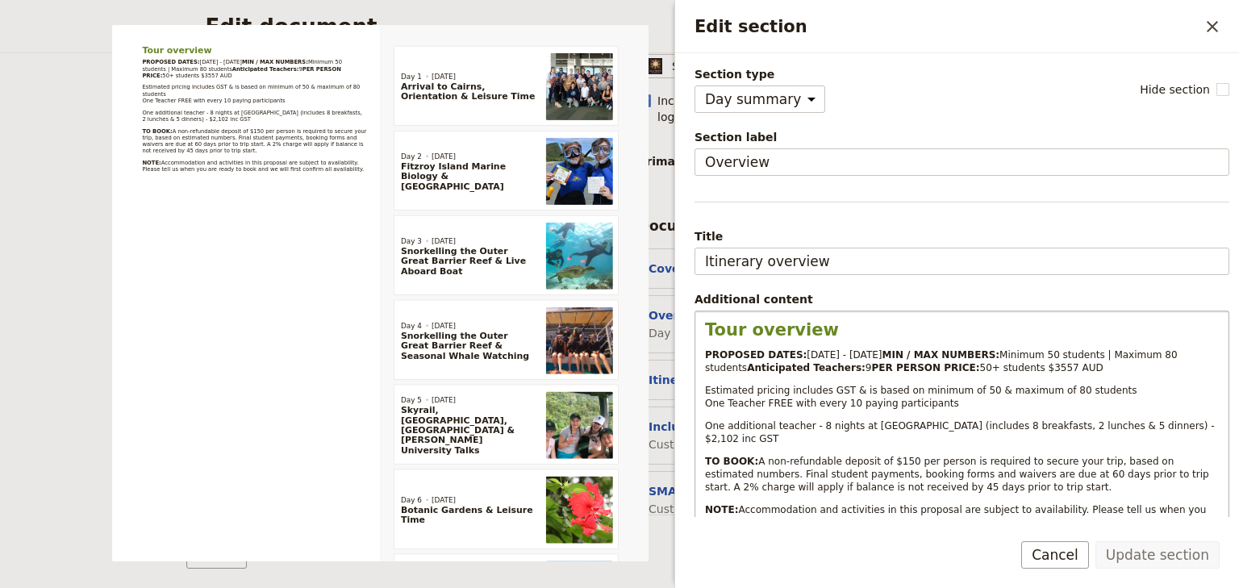
scroll to position [65, 0]
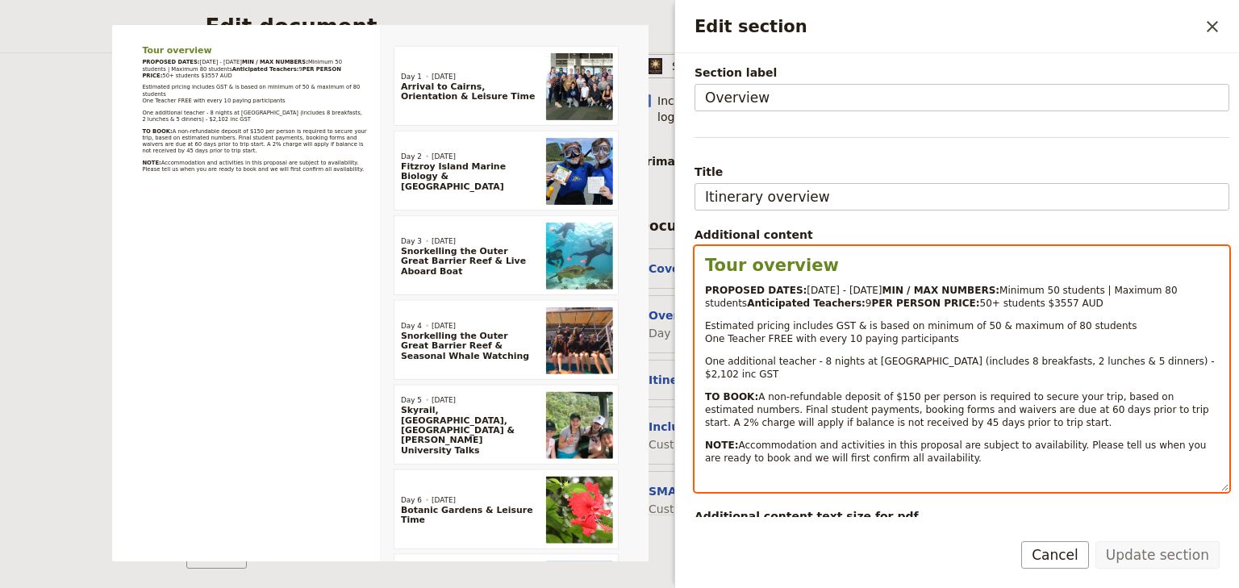
select select "paragraph-small"
click at [1140, 380] on span "One additional teacher - 8 nights at [GEOGRAPHIC_DATA] (includes 8 breakfasts, …" at bounding box center [961, 368] width 513 height 24
click at [893, 381] on p "One additional teacher - 8 nights at Cairns Colonial Club (includes 8 breakfast…" at bounding box center [962, 368] width 514 height 26
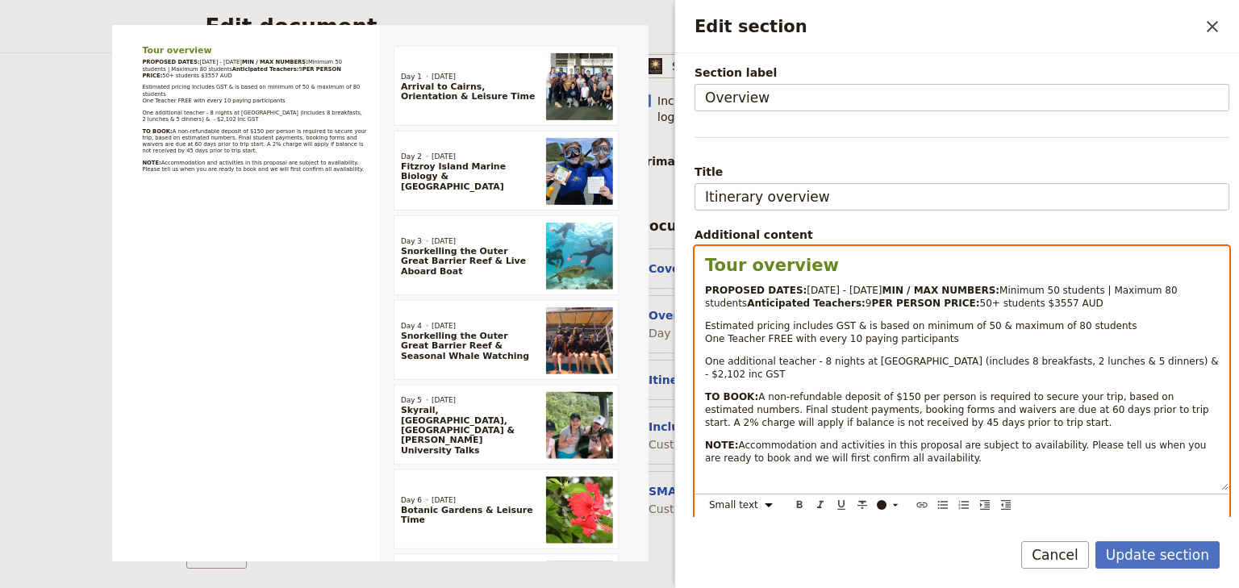
click at [1149, 380] on span "One additional teacher - 8 nights at Cairns Colonial Club (includes 8 breakfast…" at bounding box center [965, 368] width 520 height 24
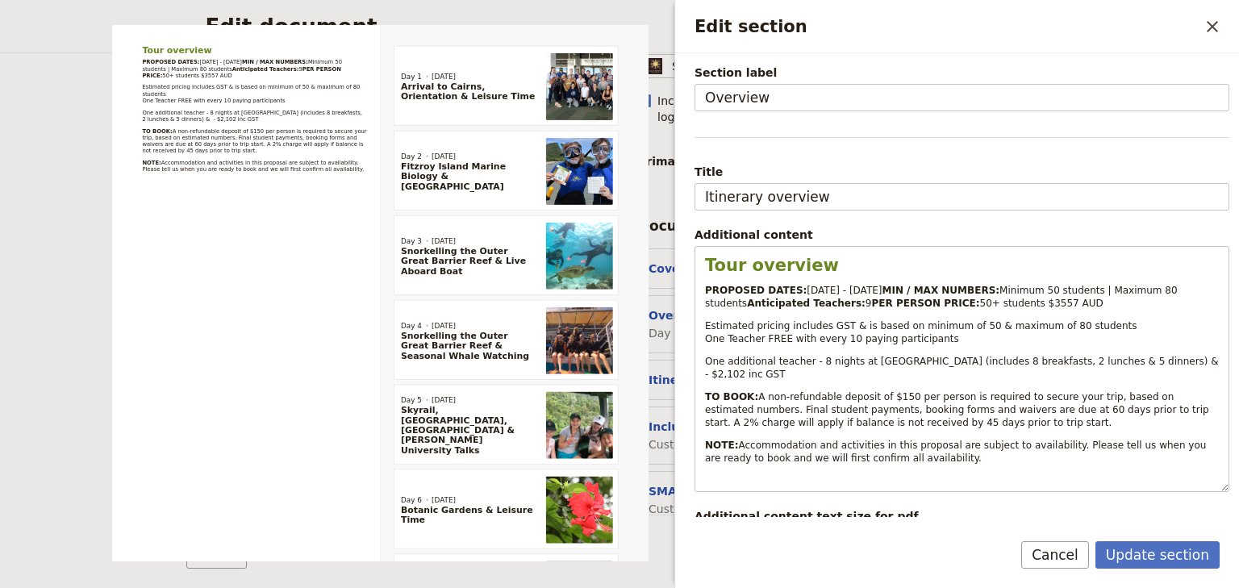
click at [951, 28] on h2 "Edit section" at bounding box center [947, 27] width 504 height 24
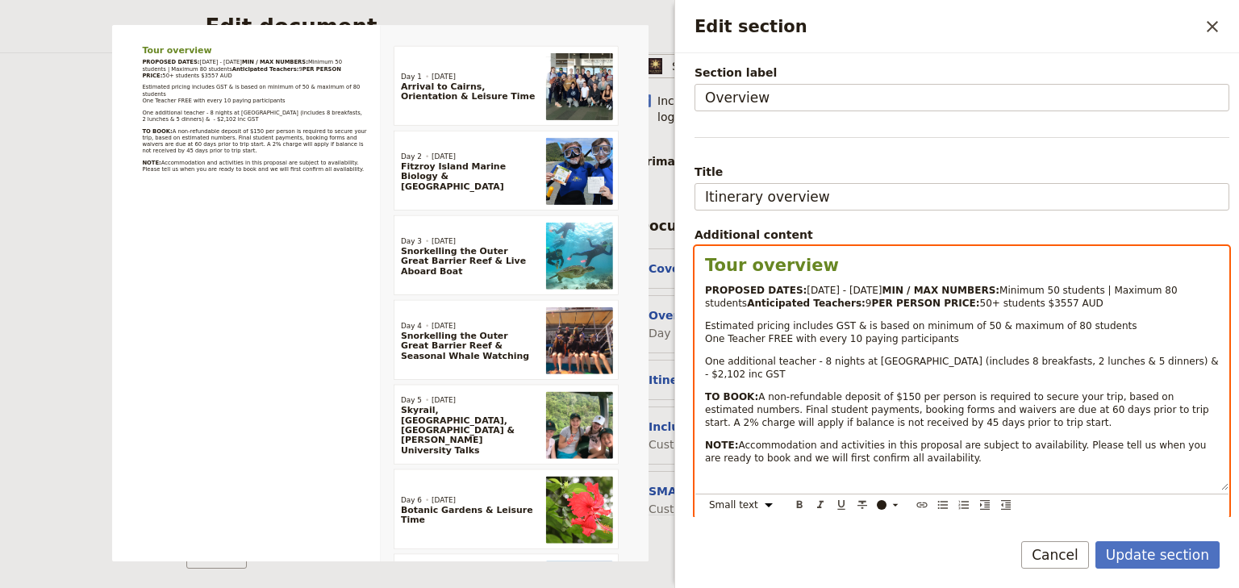
click at [1151, 380] on span "One additional teacher - 8 nights at Cairns Colonial Club (includes 8 breakfast…" at bounding box center [965, 368] width 520 height 24
click at [1153, 380] on span "One additional teacher - 8 nights at Cairns Colonial Club (includes 8 breakfast…" at bounding box center [963, 368] width 517 height 24
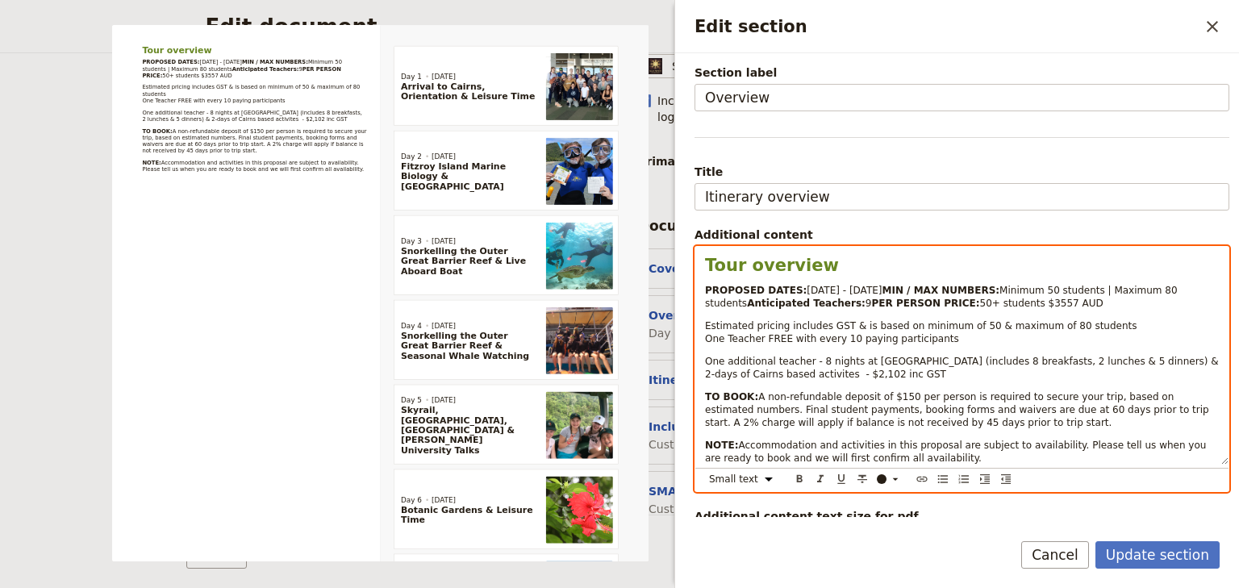
click at [788, 380] on span "One additional teacher - 8 nights at Cairns Colonial Club (includes 8 breakfast…" at bounding box center [963, 368] width 517 height 24
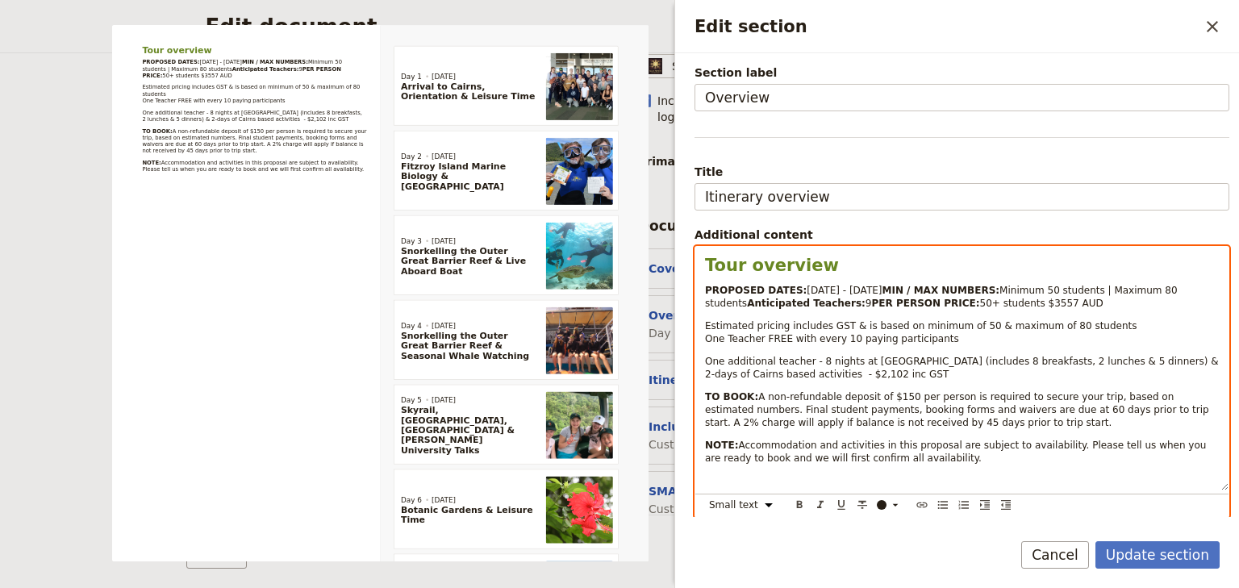
click at [888, 381] on p "One additional teacher - 8 nights at Cairns Colonial Club (includes 8 breakfast…" at bounding box center [962, 368] width 514 height 26
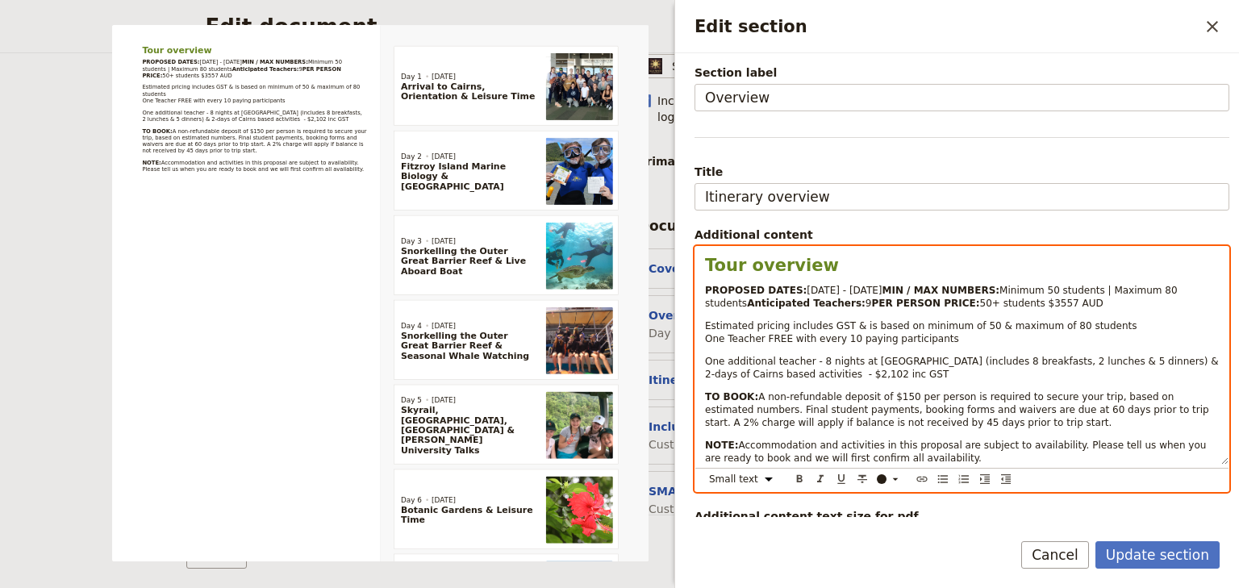
click at [804, 380] on span "One additional teacher - 8 nights at Cairns Colonial Club (includes 8 breakfast…" at bounding box center [963, 368] width 517 height 24
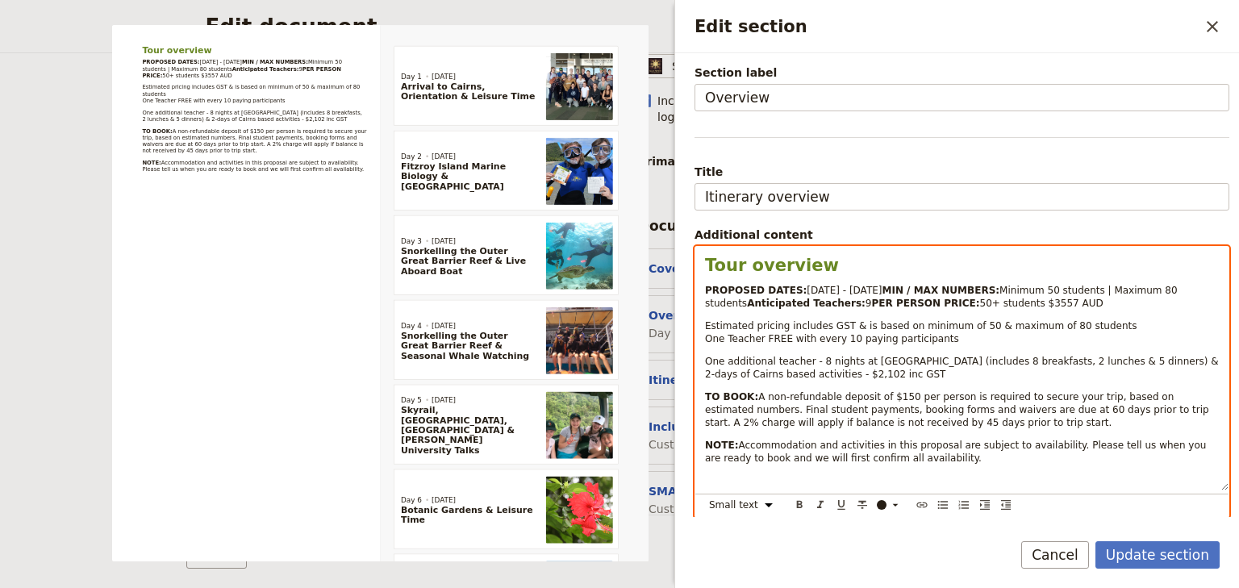
drag, startPoint x: 875, startPoint y: 399, endPoint x: 701, endPoint y: 388, distance: 173.8
click at [701, 388] on div "Tour overview PROPOSED DATES: [DATE] - [DATE] MIN / MAX NUMBERS: Minimum 50 stu…" at bounding box center [962, 369] width 533 height 244
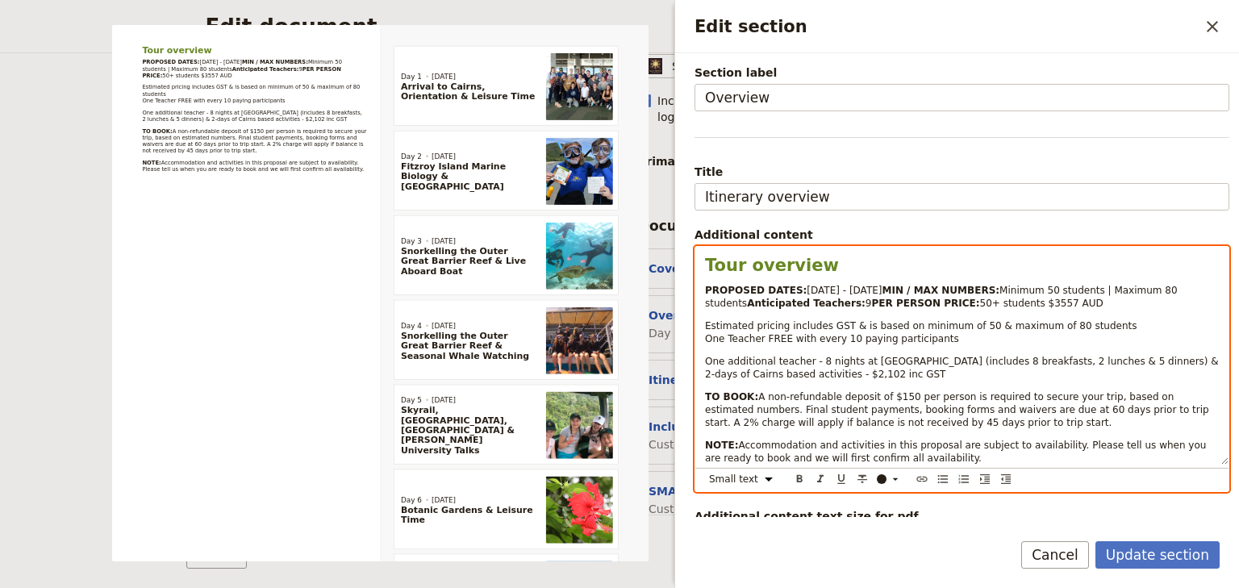
copy span "One additional teacher - 8 nights at [GEOGRAPHIC_DATA] (includes 8 breakfasts, …"
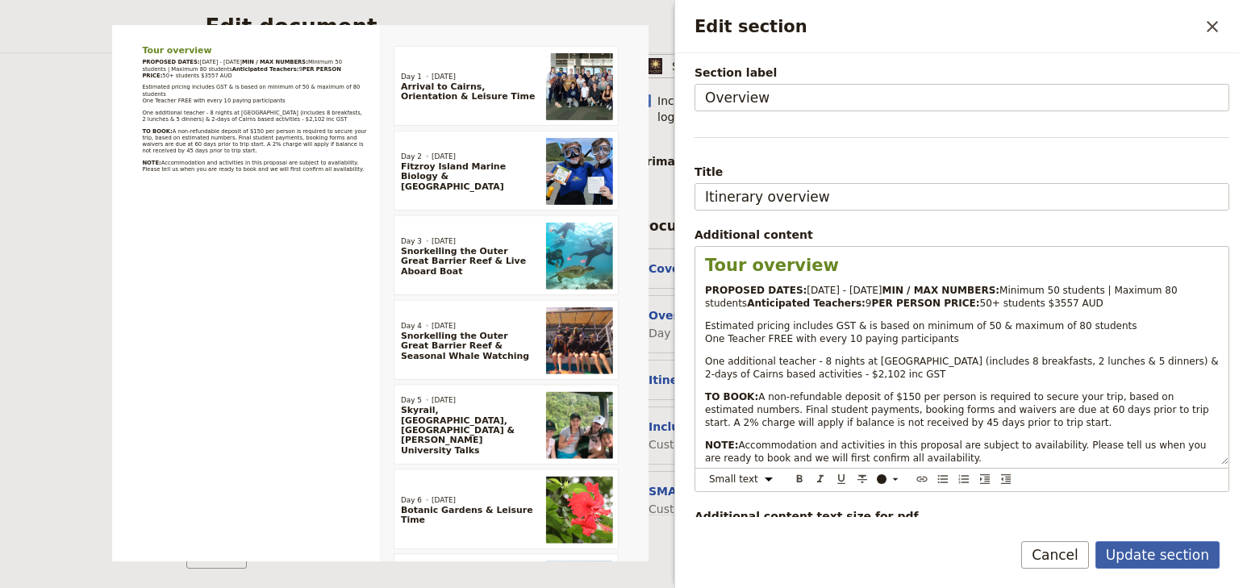
click at [1172, 558] on button "Update section" at bounding box center [1158, 554] width 124 height 27
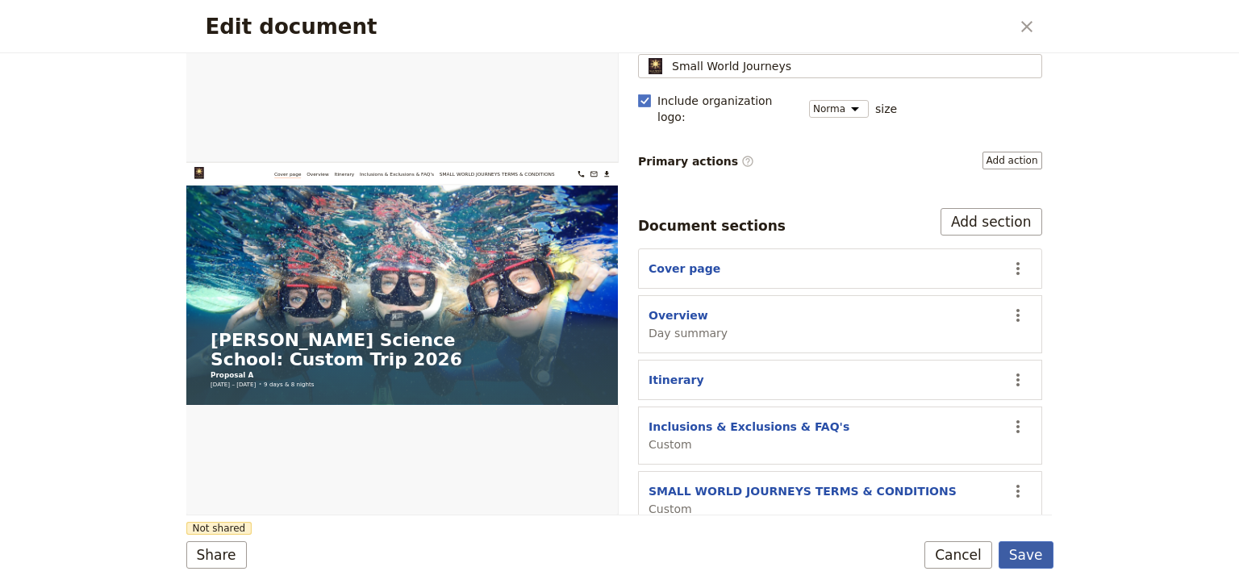
click at [1031, 561] on button "Save" at bounding box center [1026, 554] width 55 height 27
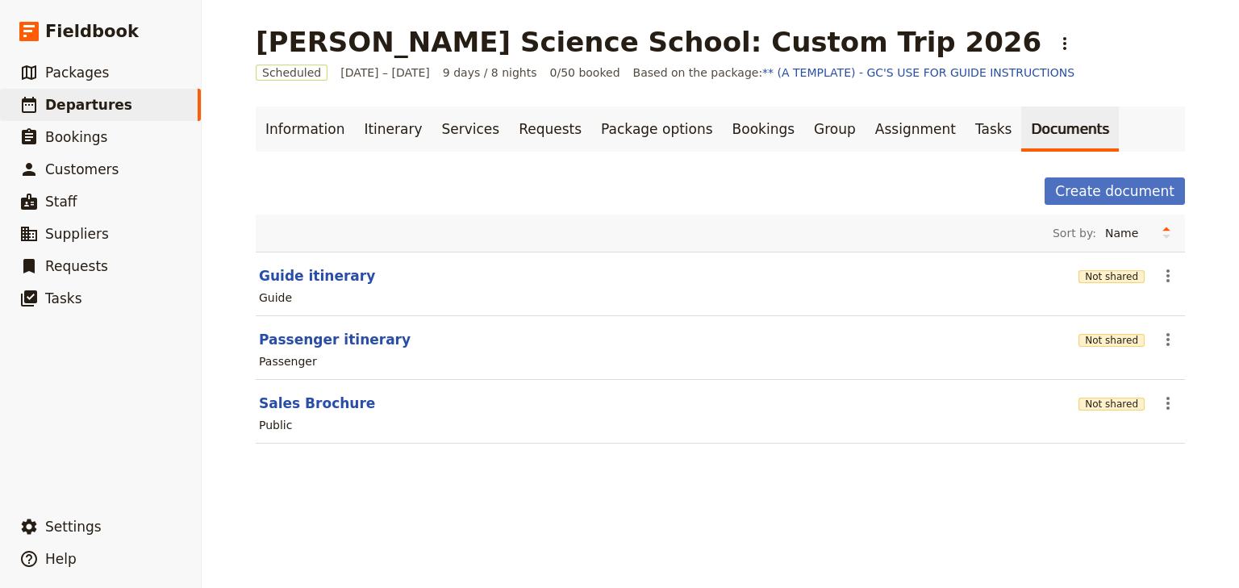
drag, startPoint x: 374, startPoint y: 132, endPoint x: 375, endPoint y: 157, distance: 25.0
click at [374, 132] on link "Itinerary" at bounding box center [392, 129] width 77 height 45
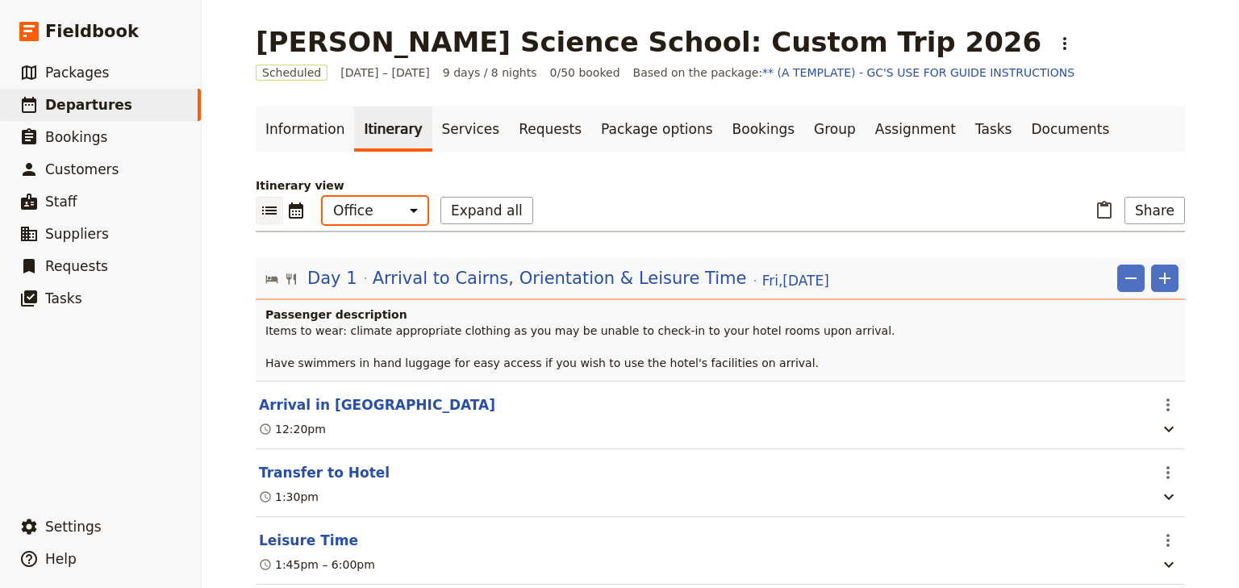
click at [371, 215] on select "Office Guide Passenger Sales" at bounding box center [375, 210] width 105 height 27
select select "MARKETING"
click at [323, 197] on select "Office Guide Passenger Sales" at bounding box center [375, 210] width 105 height 27
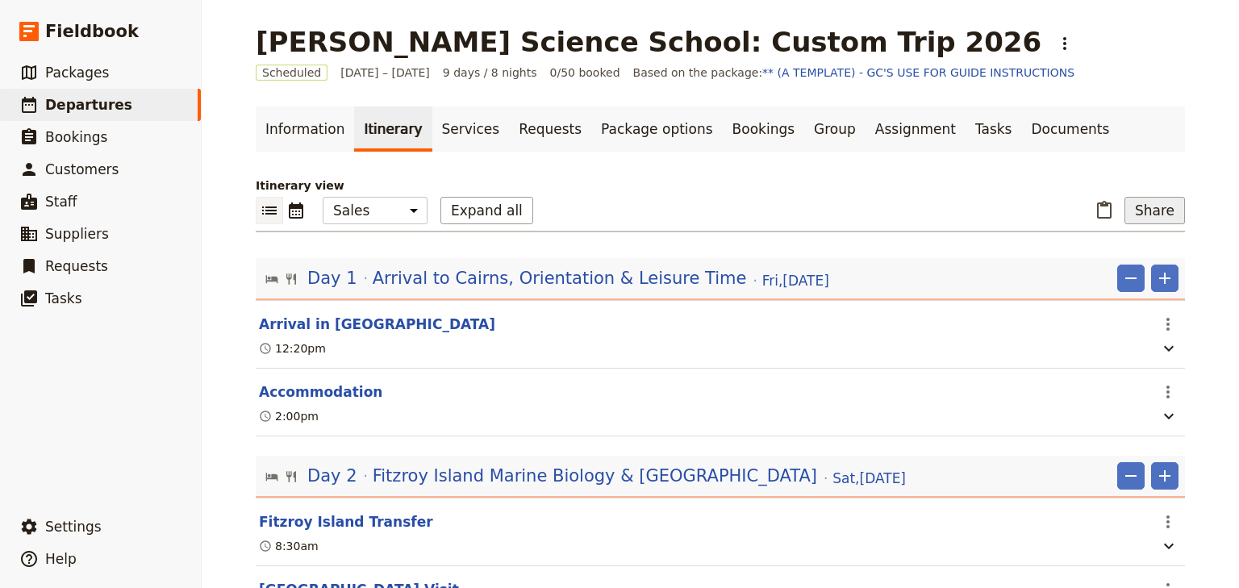
click at [1141, 210] on button "Share" at bounding box center [1155, 210] width 61 height 27
click at [1107, 295] on span "Sales Brochure" at bounding box center [1103, 291] width 85 height 16
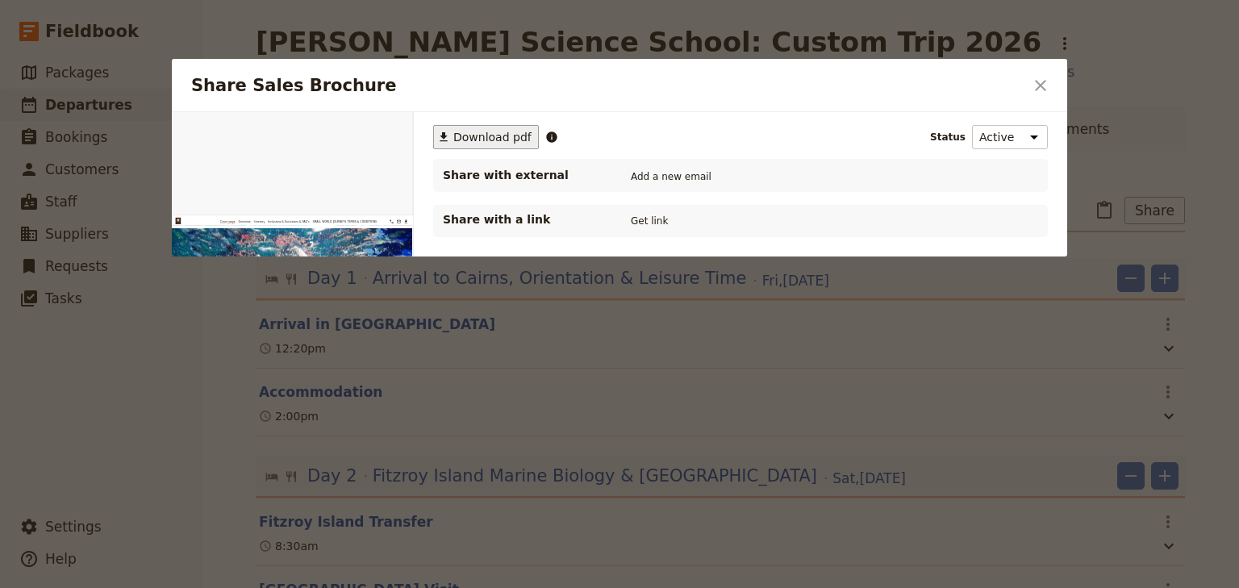
click at [473, 138] on span "Download pdf" at bounding box center [493, 137] width 78 height 16
